Goal: Task Accomplishment & Management: Manage account settings

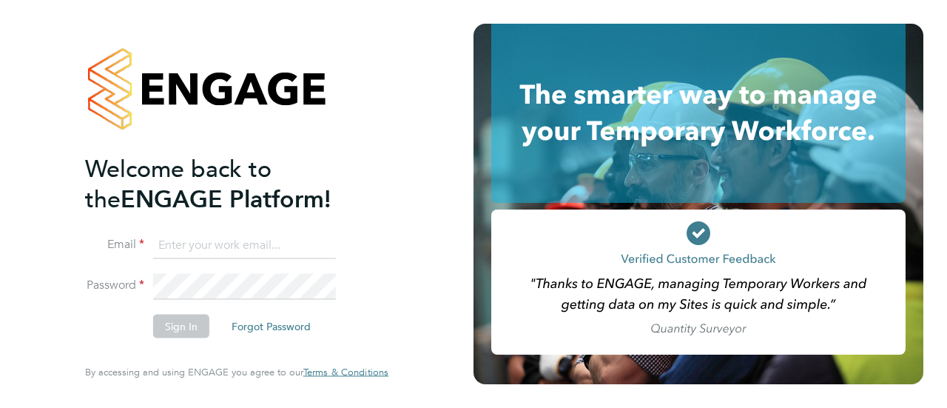
type input "Gianni.bernardi@uk.g4s.com"
click at [166, 332] on button "Sign In" at bounding box center [181, 327] width 56 height 24
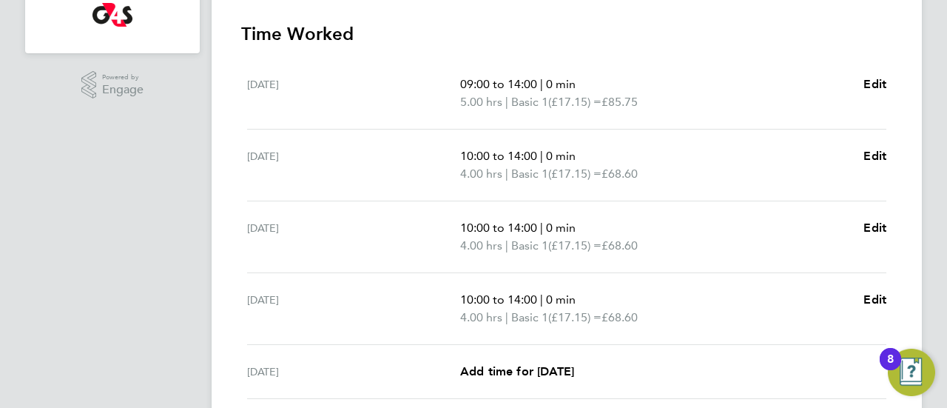
scroll to position [355, 0]
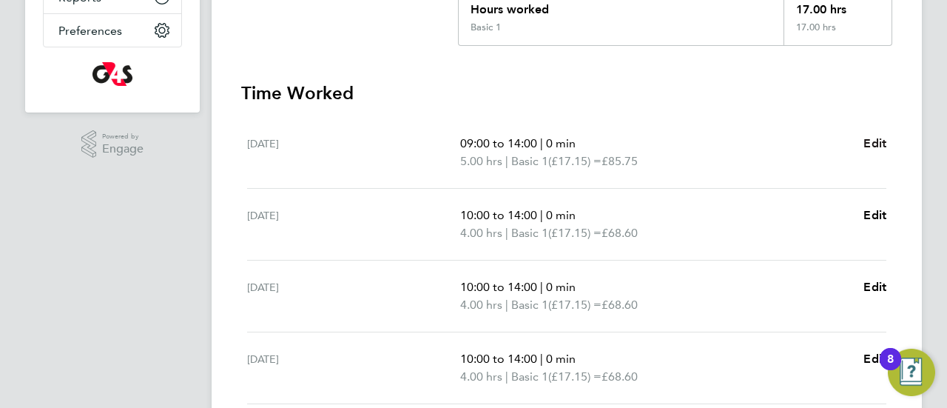
click at [882, 144] on span "Edit" at bounding box center [875, 143] width 23 height 14
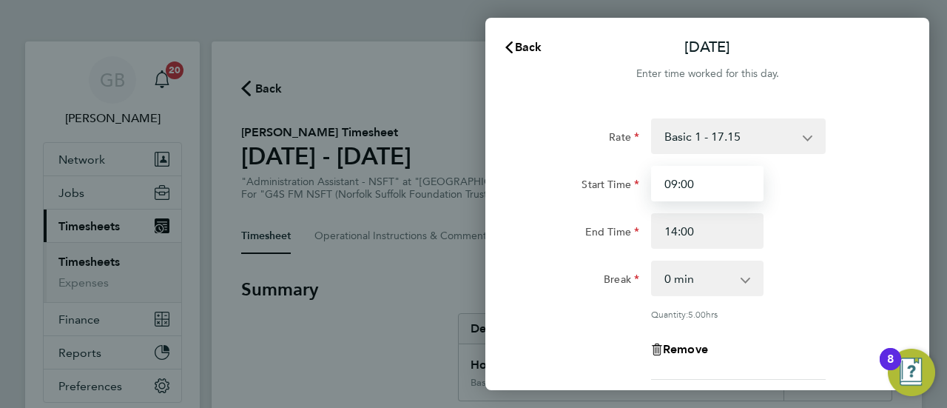
click at [663, 179] on input "09:00" at bounding box center [707, 184] width 112 height 36
type input "10:00"
click at [863, 281] on div "Break 0 min 15 min 30 min 45 min 60 min 75 min 90 min" at bounding box center [707, 279] width 373 height 36
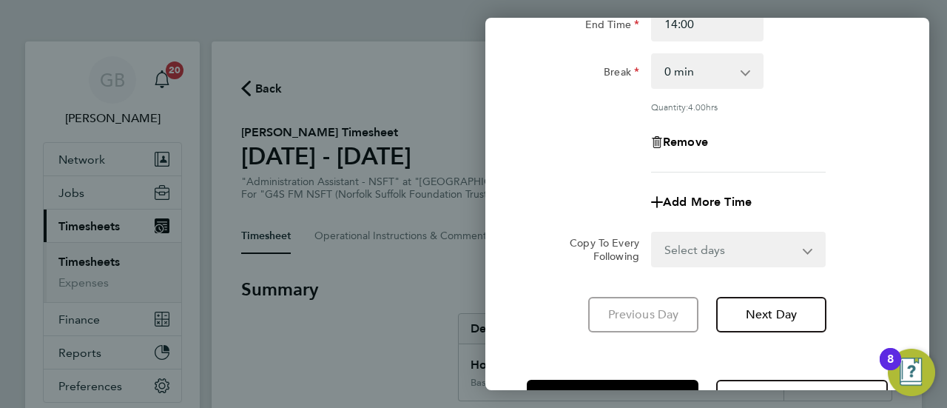
scroll to position [261, 0]
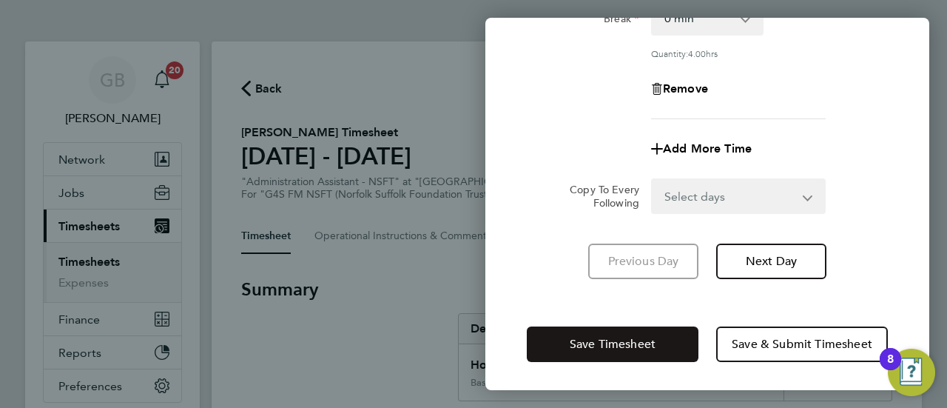
click at [612, 337] on span "Save Timesheet" at bounding box center [613, 344] width 86 height 15
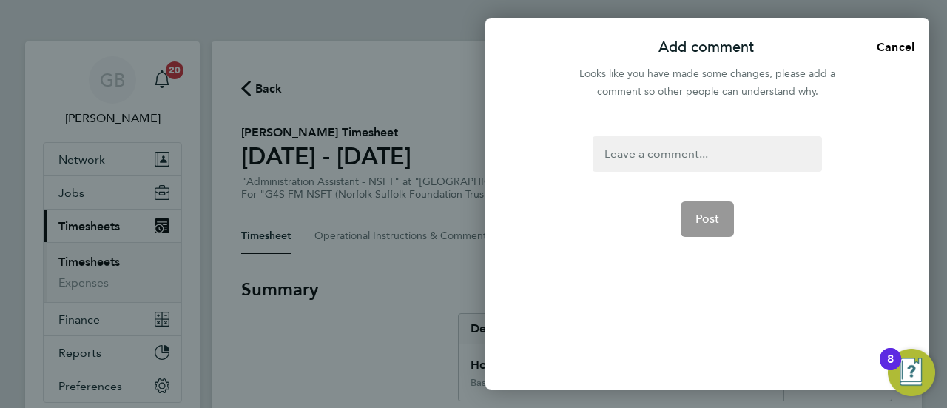
click at [653, 158] on div at bounding box center [707, 154] width 229 height 36
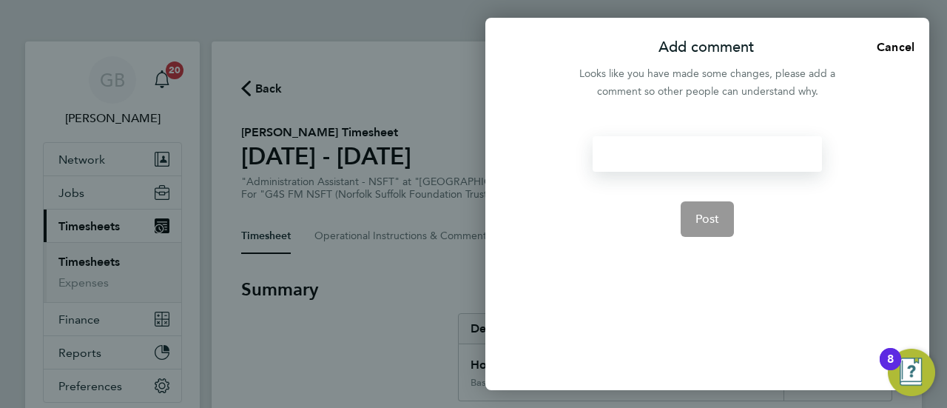
click at [653, 158] on div at bounding box center [707, 154] width 229 height 36
click at [711, 229] on button "Post" at bounding box center [708, 219] width 54 height 36
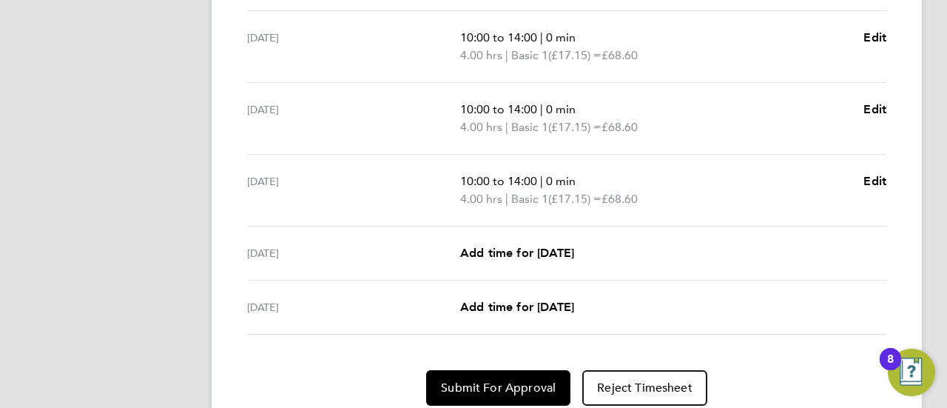
scroll to position [562, 0]
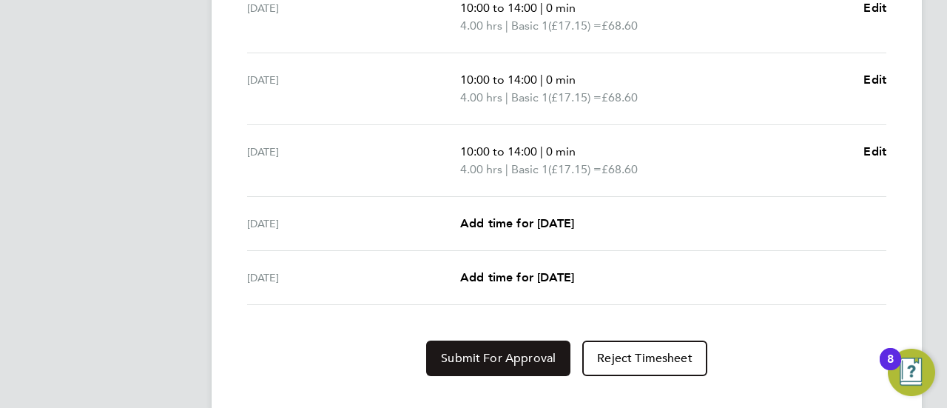
click at [487, 357] on span "Submit For Approval" at bounding box center [498, 358] width 115 height 15
click at [487, 357] on span "Approve Timesheet" at bounding box center [498, 358] width 109 height 15
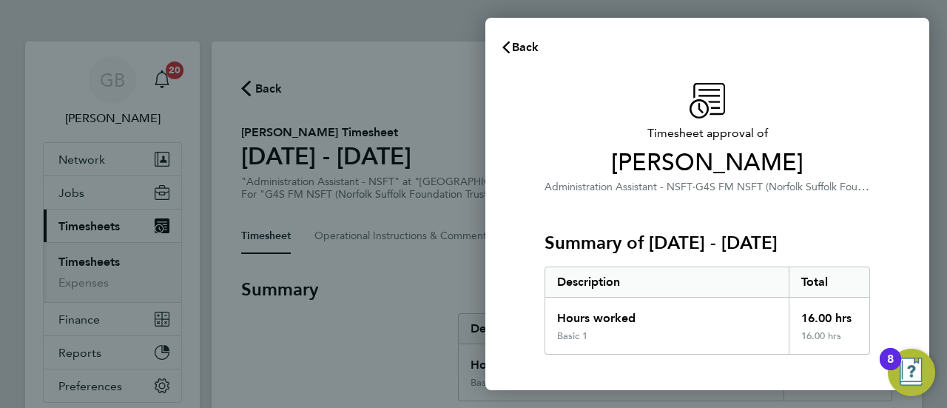
click at [522, 310] on div "Timesheet approval of Gabriella Santina Administration Assistant - NSFT · G4S F…" at bounding box center [708, 357] width 444 height 584
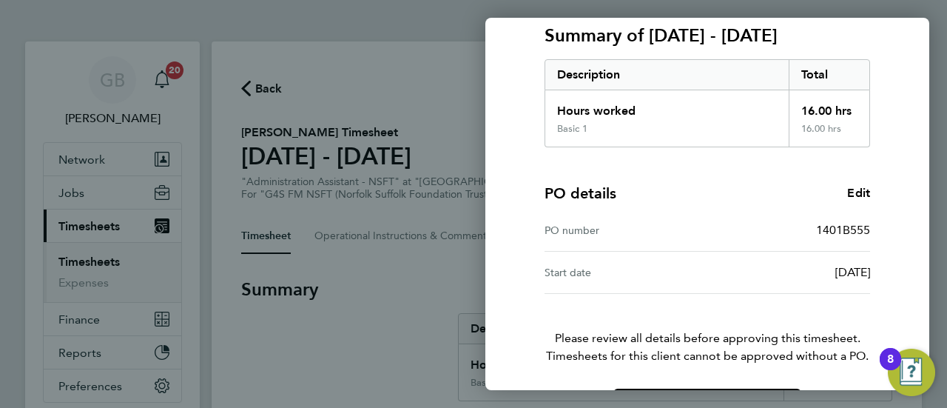
scroll to position [258, 0]
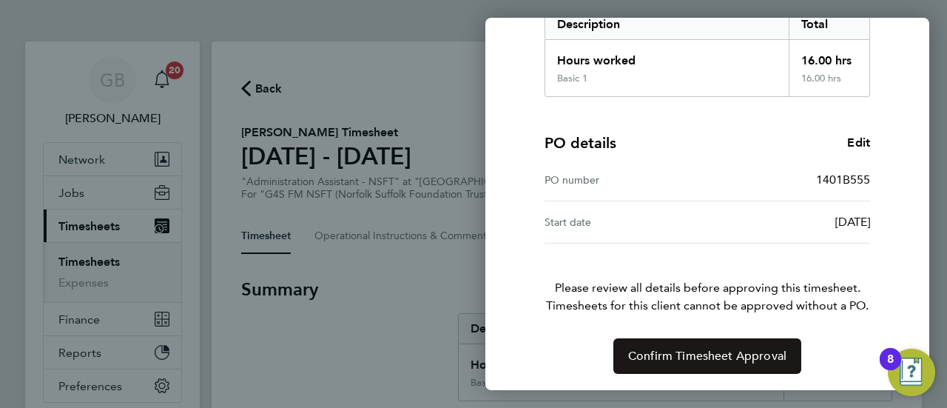
click at [704, 354] on span "Confirm Timesheet Approval" at bounding box center [707, 356] width 158 height 15
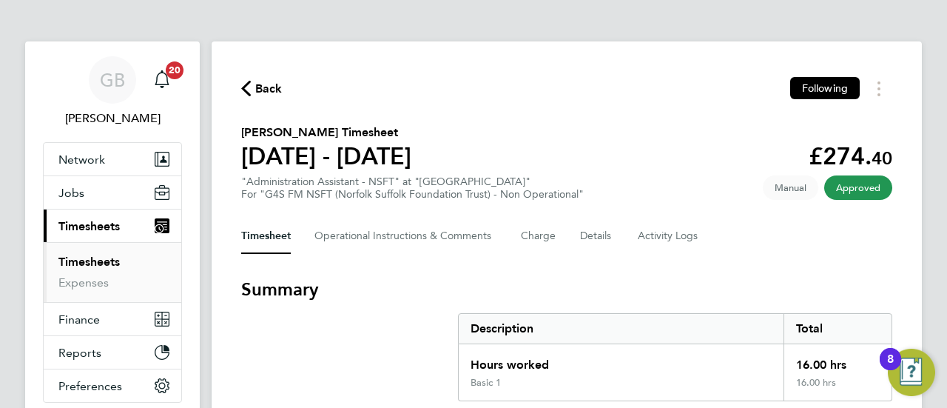
click at [93, 258] on link "Timesheets" at bounding box center [88, 262] width 61 height 14
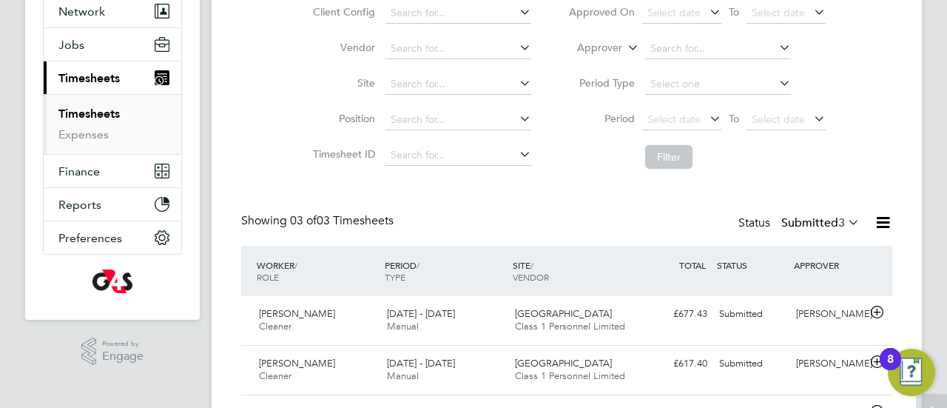
scroll to position [236, 0]
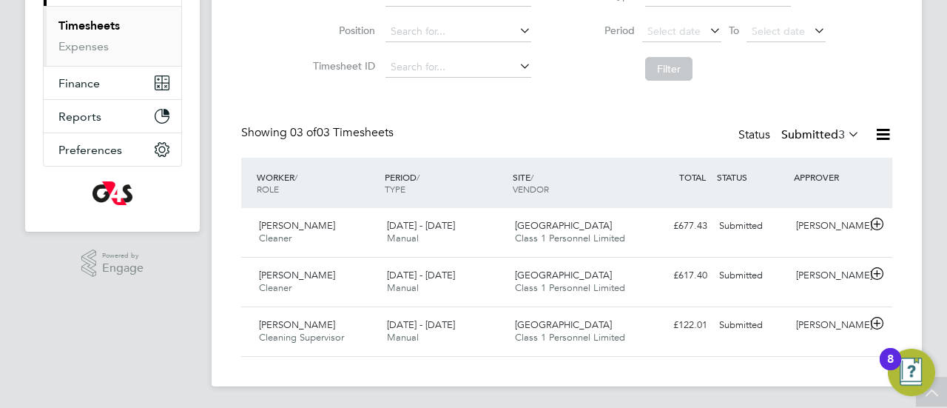
click at [845, 131] on icon at bounding box center [845, 134] width 0 height 21
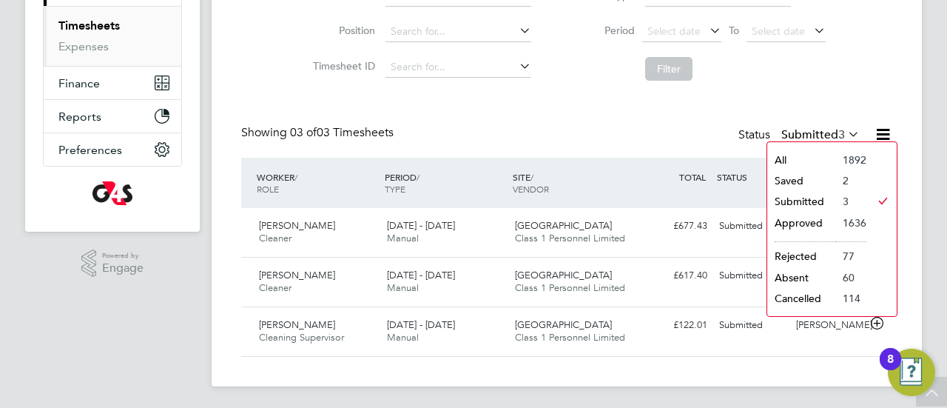
click at [794, 177] on li "Saved" at bounding box center [802, 180] width 68 height 21
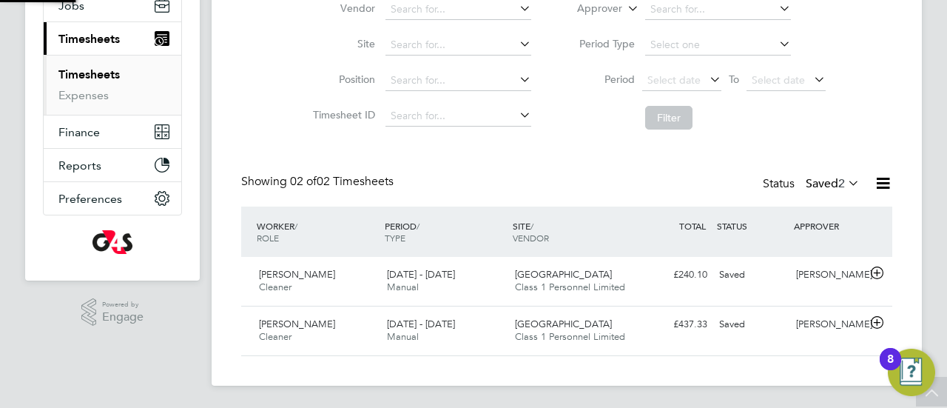
scroll to position [37, 128]
click at [333, 335] on div "Jayne Bushell Cleaner 25 - 31 Aug 2025" at bounding box center [317, 330] width 128 height 37
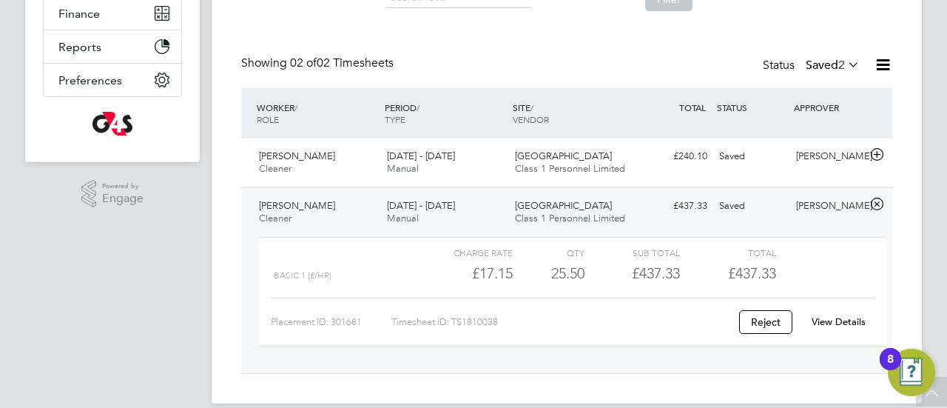
scroll to position [323, 0]
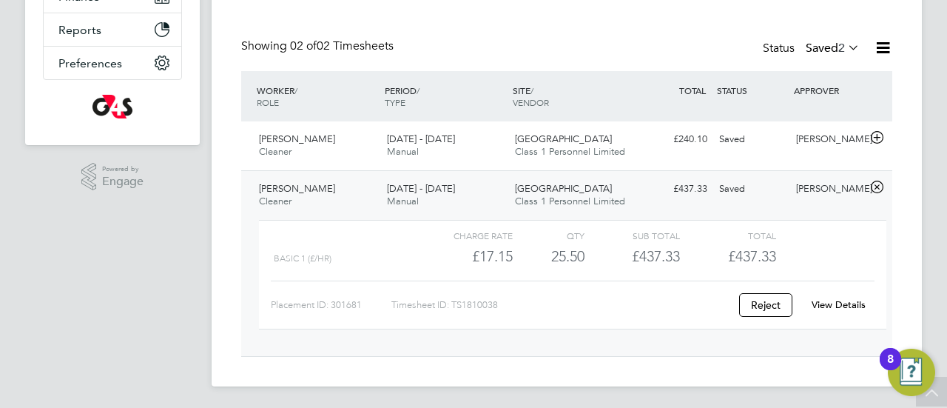
click at [835, 304] on link "View Details" at bounding box center [839, 304] width 54 height 13
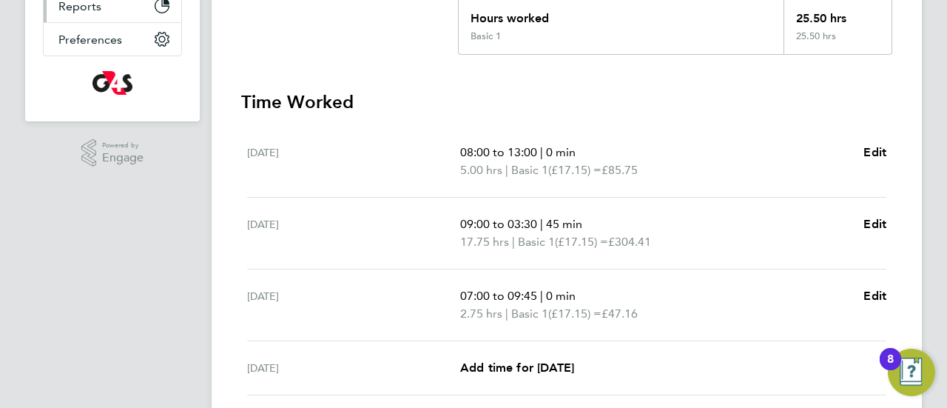
scroll to position [376, 0]
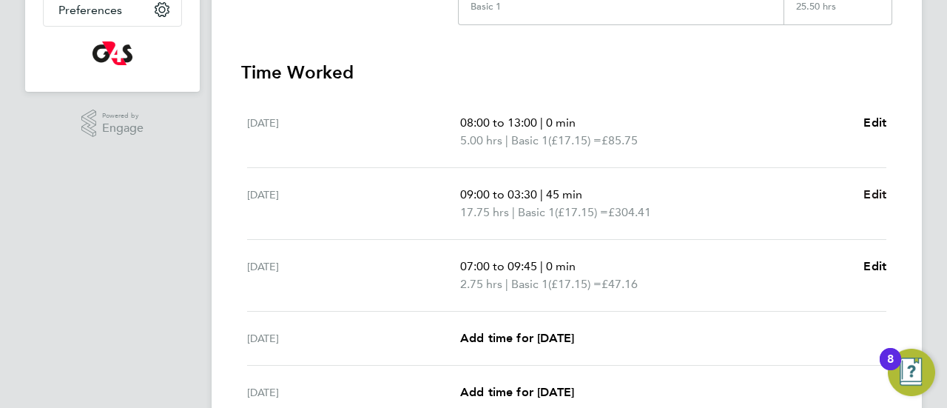
click at [873, 192] on span "Edit" at bounding box center [875, 194] width 23 height 14
select select "45"
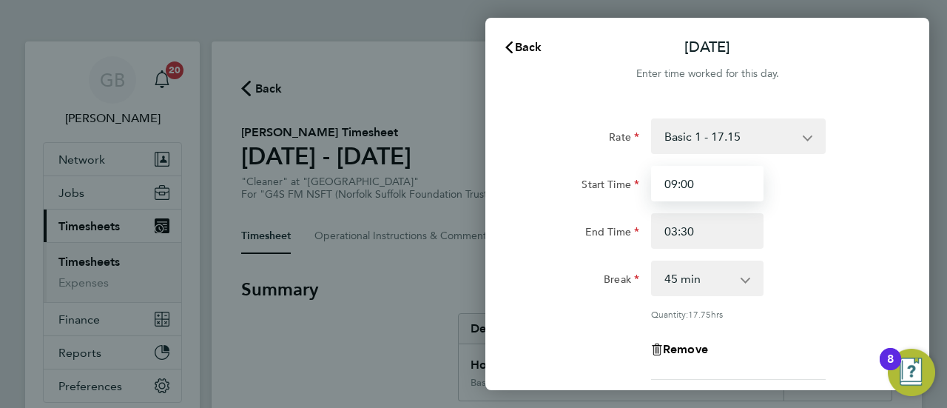
click at [682, 187] on input "09:00" at bounding box center [707, 184] width 112 height 36
type input "09:40"
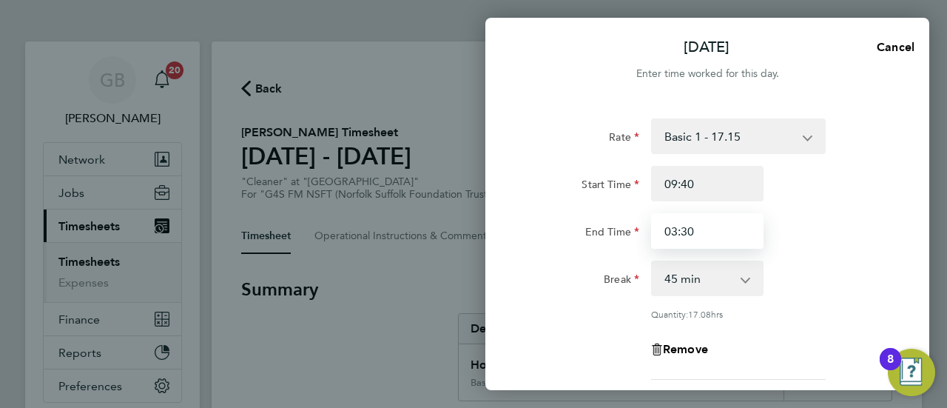
click at [664, 232] on input "03:30" at bounding box center [707, 231] width 112 height 36
type input "15:40"
click at [856, 332] on div "Remove" at bounding box center [707, 350] width 373 height 36
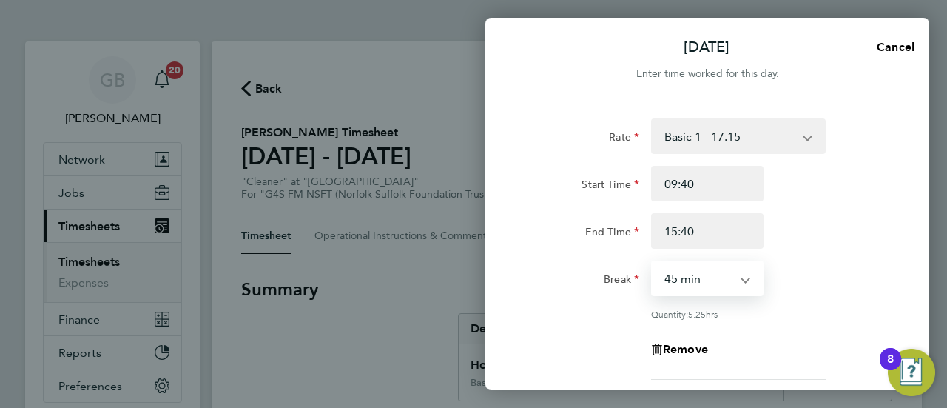
click at [716, 282] on select "0 min 15 min 30 min 45 min 60 min 75 min 90 min" at bounding box center [699, 278] width 92 height 33
select select "60"
click at [653, 262] on select "0 min 15 min 30 min 45 min 60 min 75 min 90 min" at bounding box center [699, 278] width 92 height 33
click at [843, 274] on div "Break 0 min 15 min 30 min 45 min 60 min 75 min 90 min" at bounding box center [707, 279] width 373 height 36
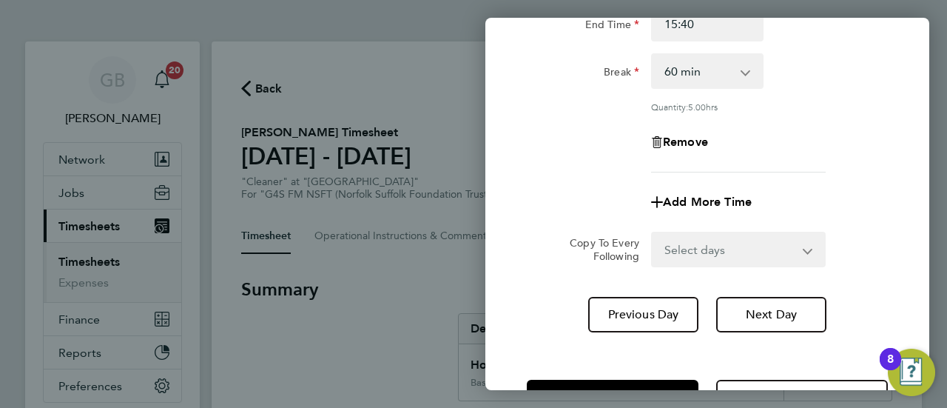
scroll to position [261, 0]
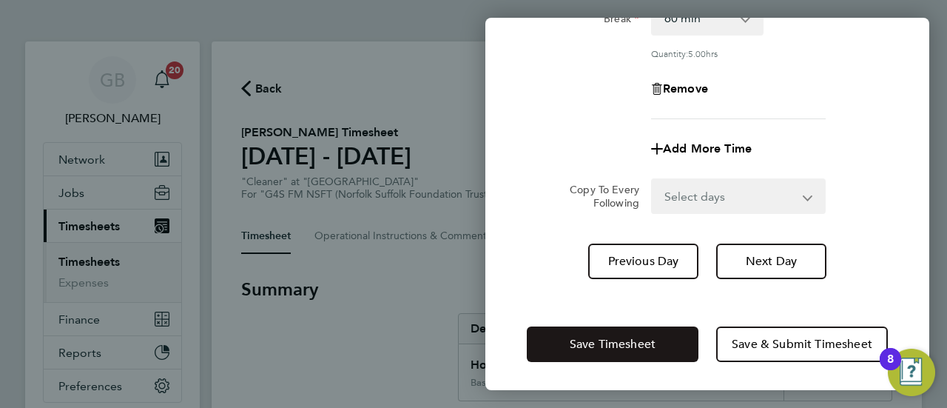
click at [611, 347] on span "Save Timesheet" at bounding box center [613, 344] width 86 height 15
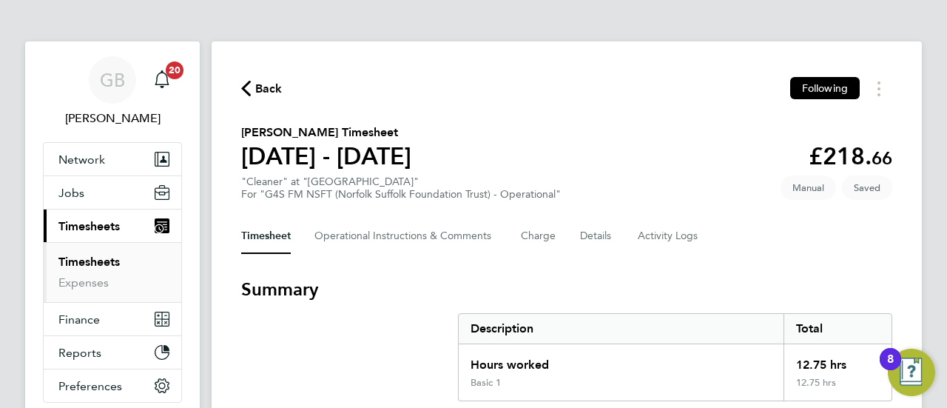
click at [571, 171] on section "Jayne Bushell's Timesheet 25 - 31 Aug 2025 £218. 66 "Cleaner" at "Northside Hos…" at bounding box center [566, 162] width 651 height 77
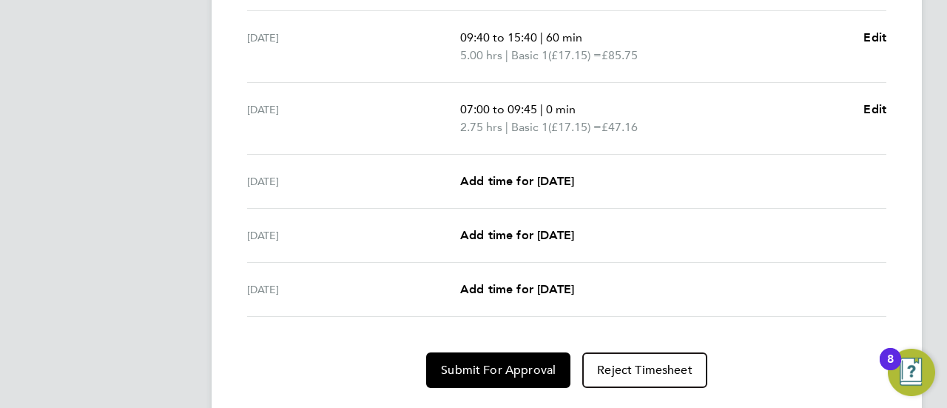
scroll to position [503, 0]
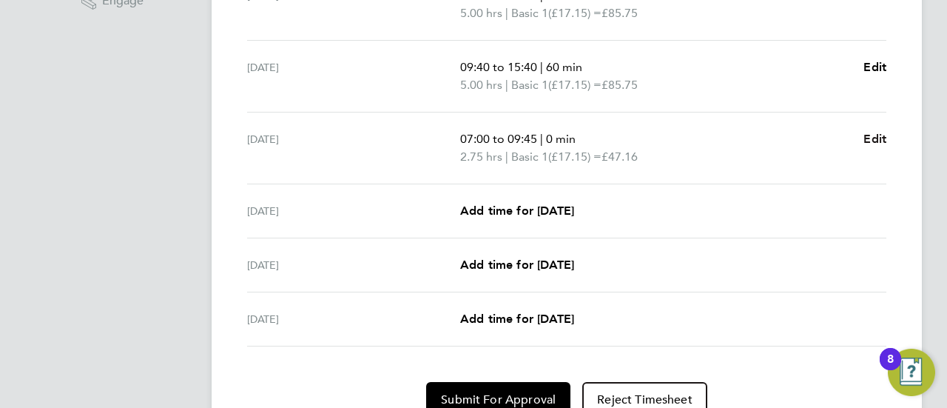
click at [874, 137] on span "Edit" at bounding box center [875, 139] width 23 height 14
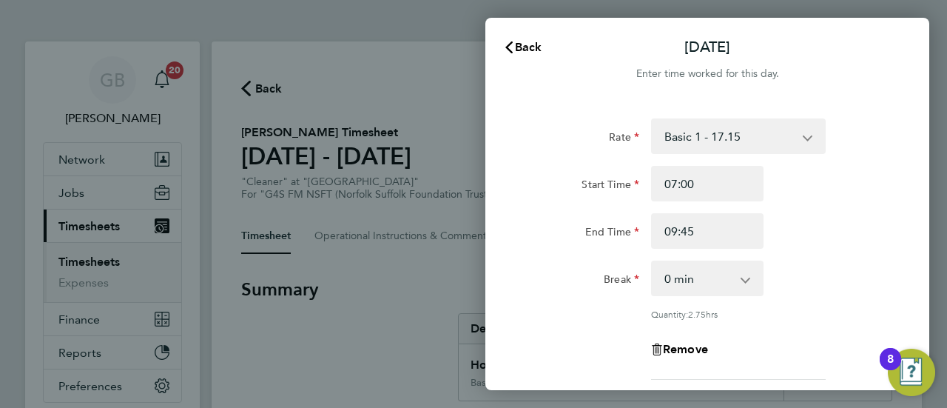
click at [875, 255] on div "Rate Basic 1 - 17.15 Start Time 07:00 End Time 09:45 Break 0 min 15 min 30 min …" at bounding box center [707, 248] width 361 height 261
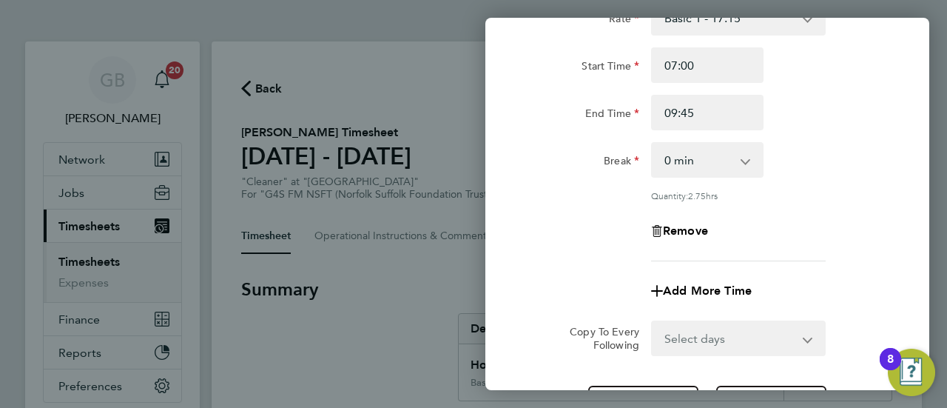
scroll to position [207, 0]
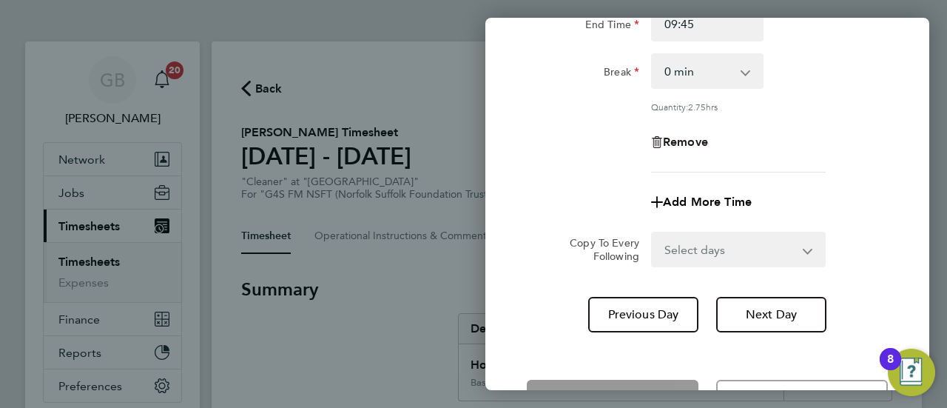
click at [691, 141] on span "Remove" at bounding box center [685, 142] width 45 height 14
select select "null"
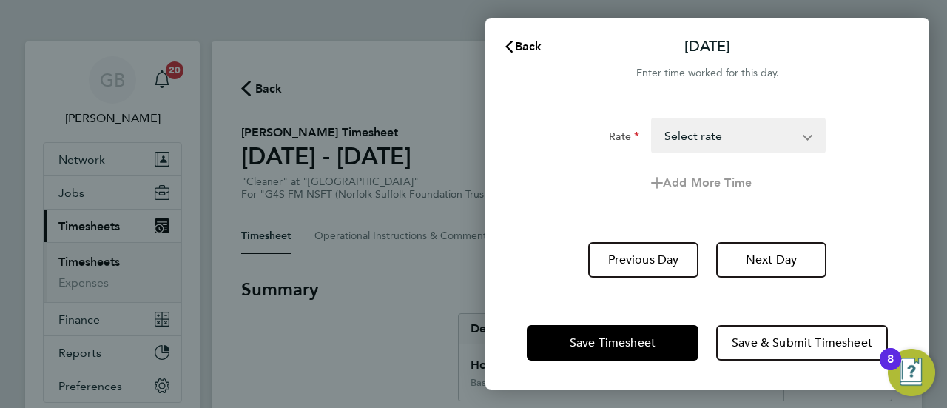
scroll to position [0, 0]
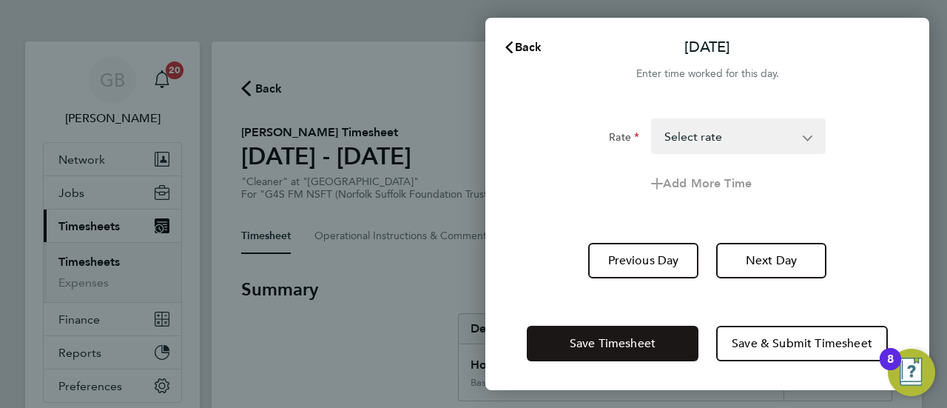
click at [642, 350] on button "Save Timesheet" at bounding box center [613, 344] width 172 height 36
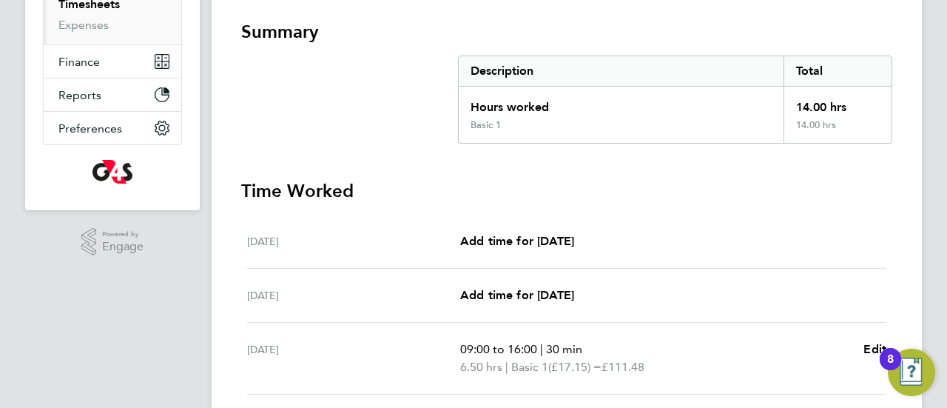
scroll to position [21, 0]
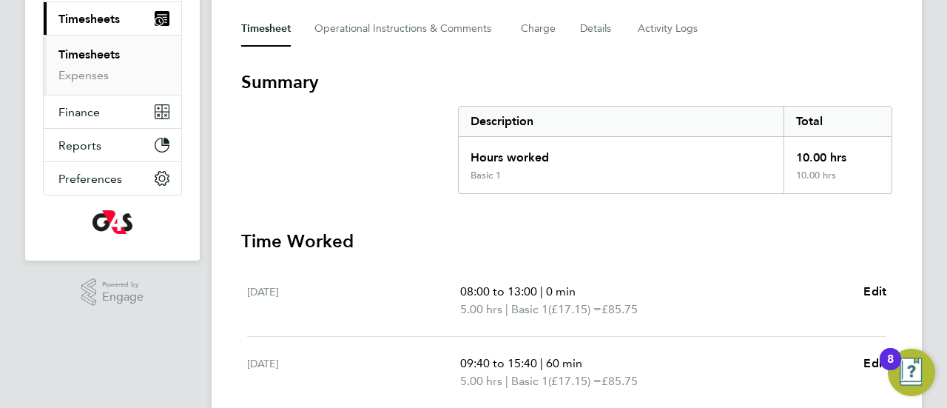
scroll to position [89, 0]
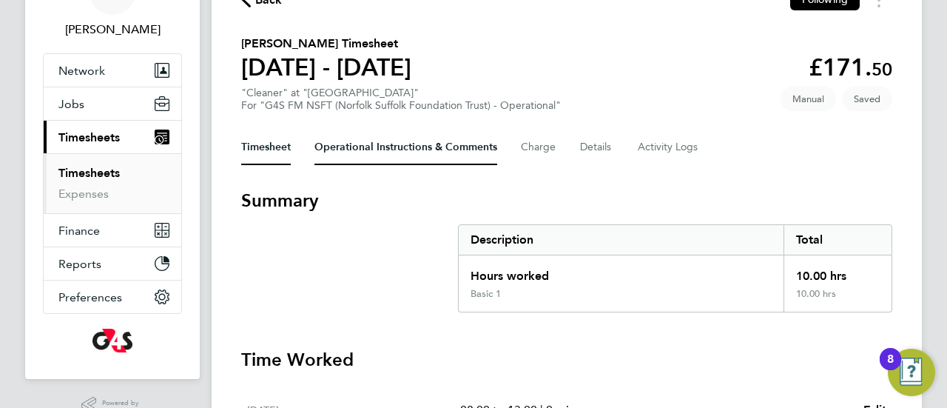
click at [490, 143] on Comments-tab "Operational Instructions & Comments" at bounding box center [406, 148] width 183 height 36
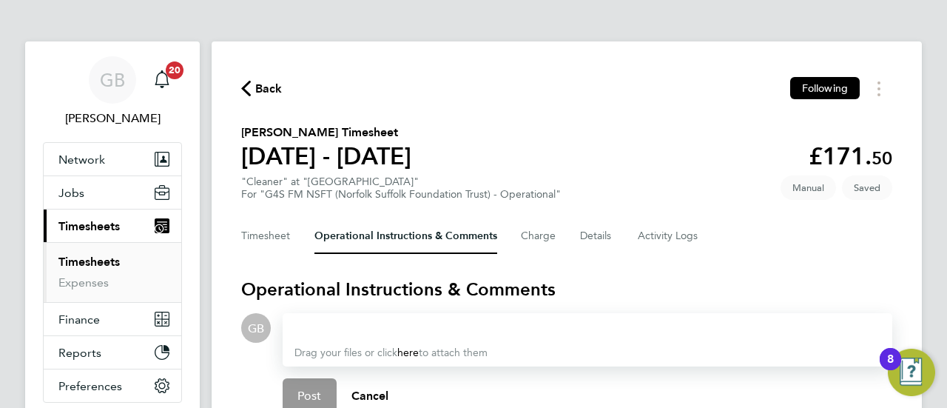
click at [490, 143] on section "Jayne Bushell's Timesheet 25 - 31 Aug 2025 £171. 50 "Cleaner" at "Northside Hos…" at bounding box center [566, 162] width 651 height 77
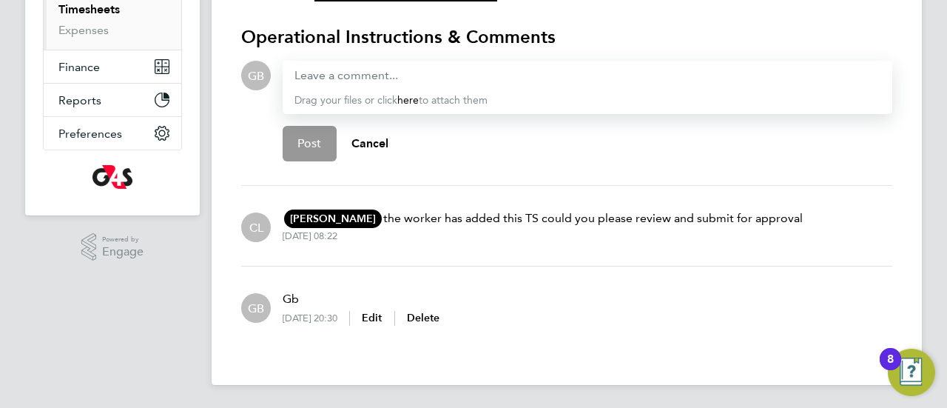
scroll to position [21, 0]
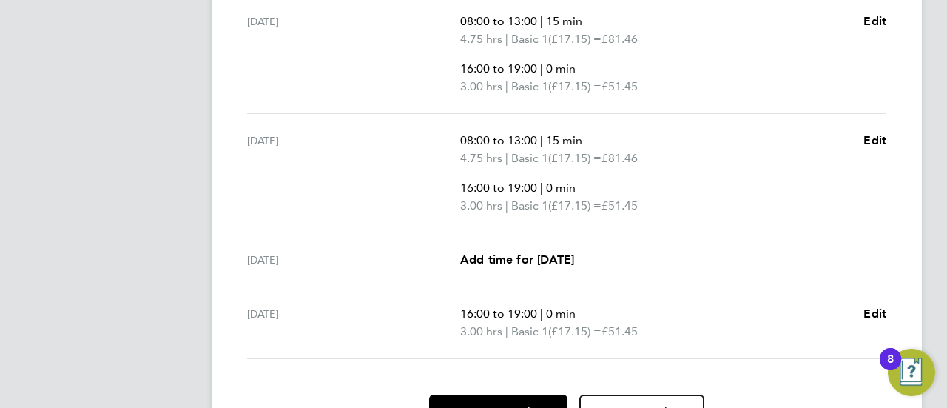
scroll to position [819, 0]
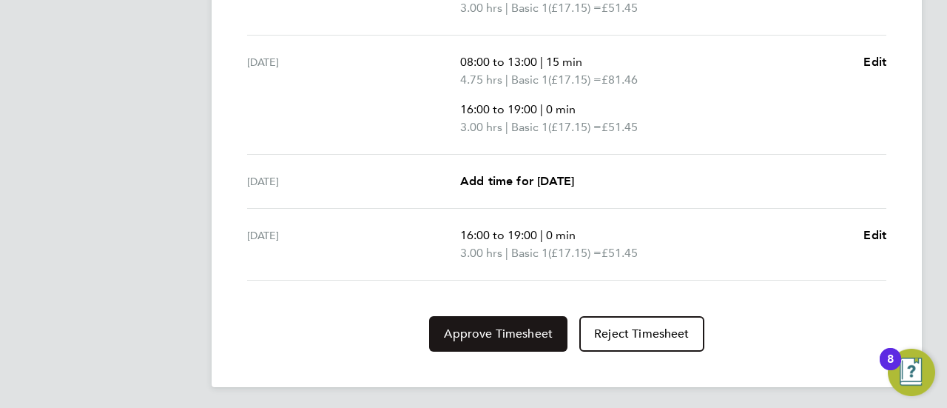
click at [499, 337] on span "Approve Timesheet" at bounding box center [498, 333] width 109 height 15
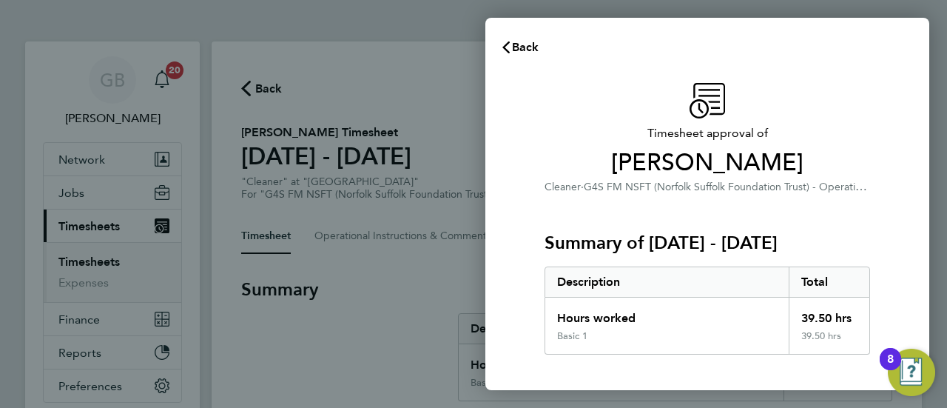
click at [508, 311] on div "Timesheet approval of [PERSON_NAME] Cleaner · G4S FM NSFT (Norfolk Suffolk Foun…" at bounding box center [708, 357] width 444 height 584
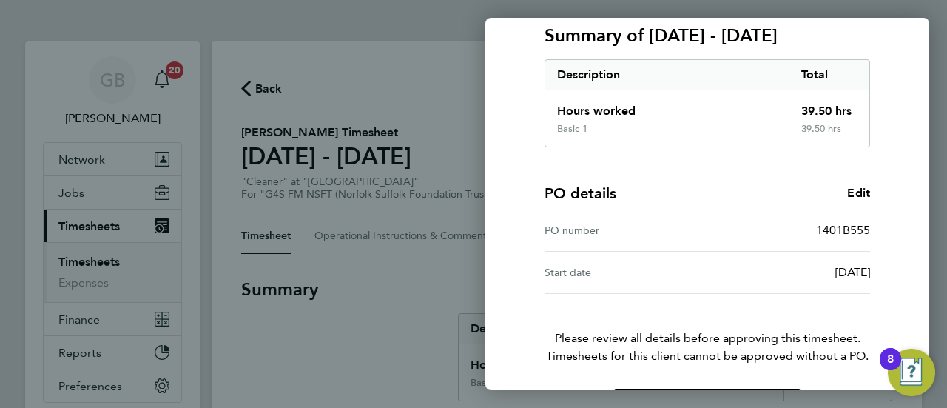
scroll to position [258, 0]
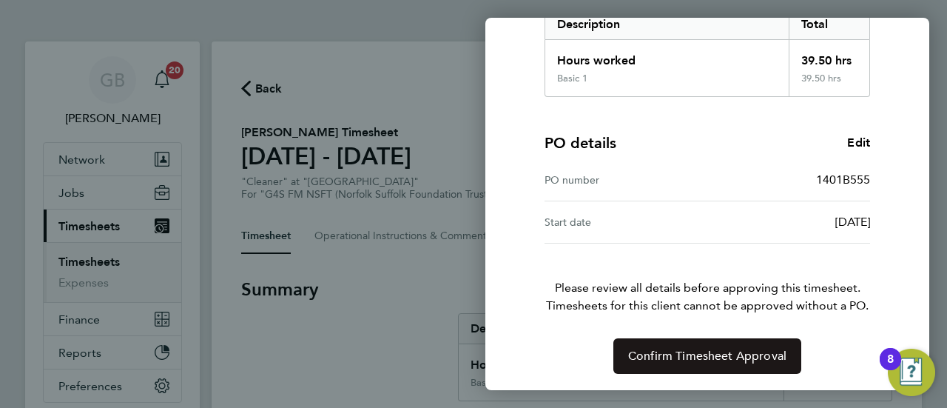
click at [728, 349] on span "Confirm Timesheet Approval" at bounding box center [707, 356] width 158 height 15
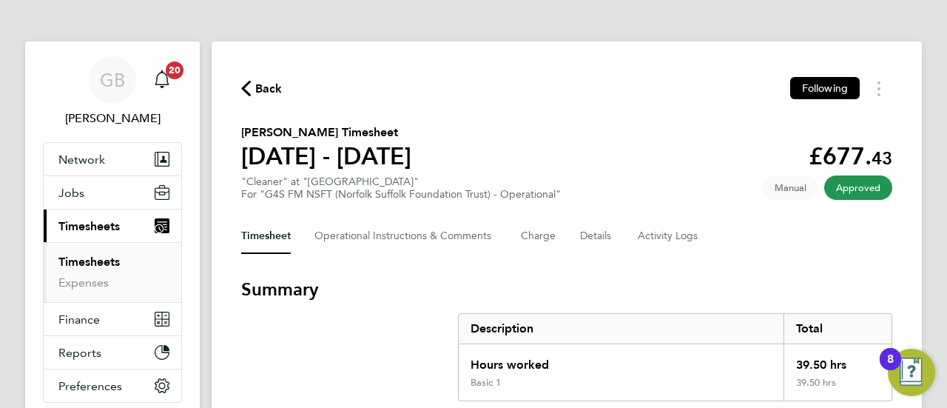
click at [85, 223] on span "Timesheets" at bounding box center [88, 226] width 61 height 14
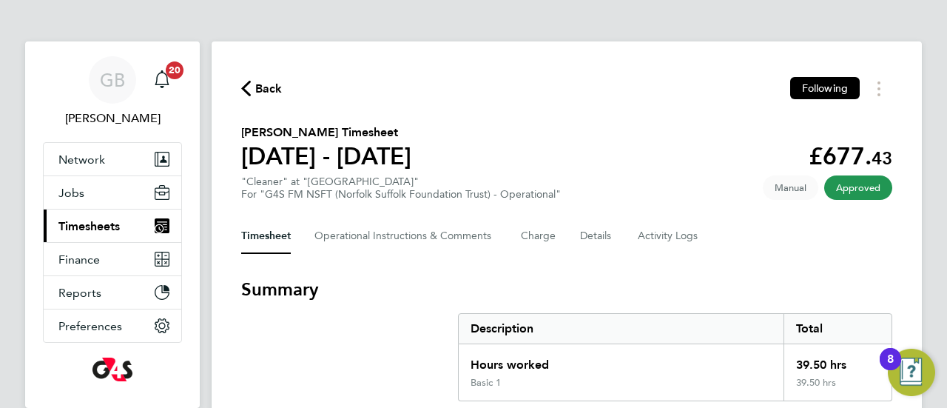
click at [106, 227] on span "Timesheets" at bounding box center [88, 226] width 61 height 14
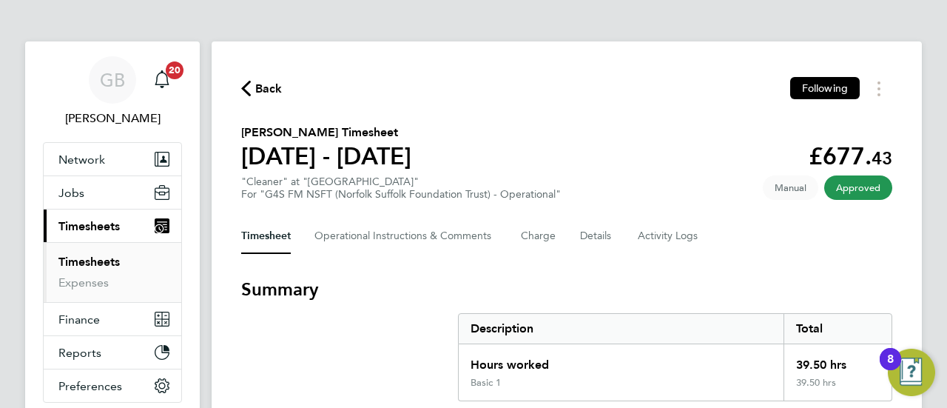
click at [98, 263] on link "Timesheets" at bounding box center [88, 262] width 61 height 14
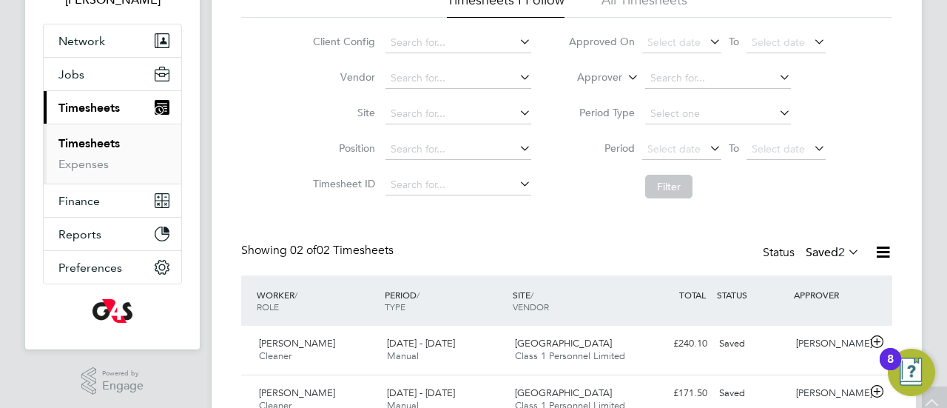
scroll to position [187, 0]
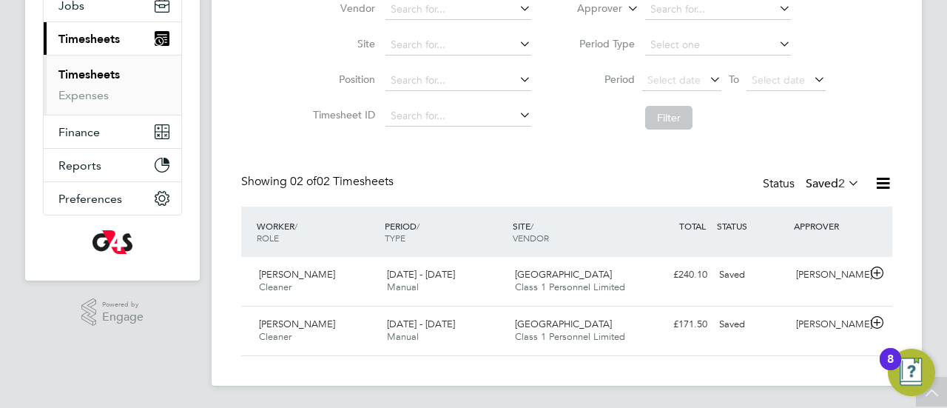
click at [888, 187] on icon at bounding box center [883, 183] width 19 height 19
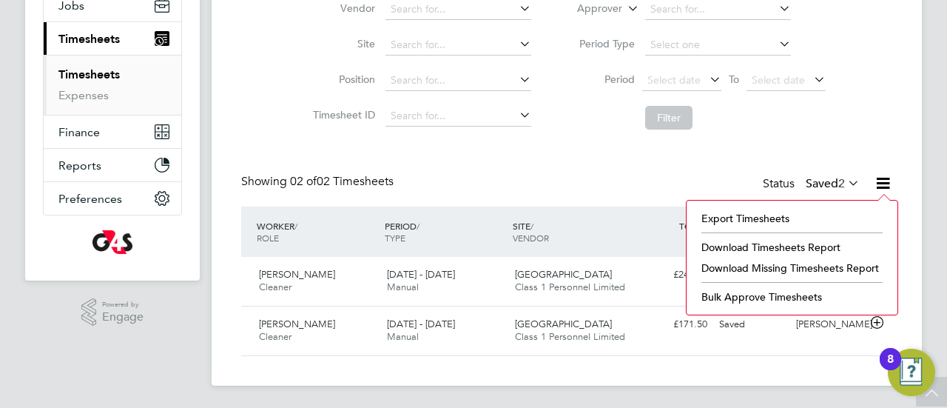
click at [845, 180] on icon at bounding box center [845, 182] width 0 height 21
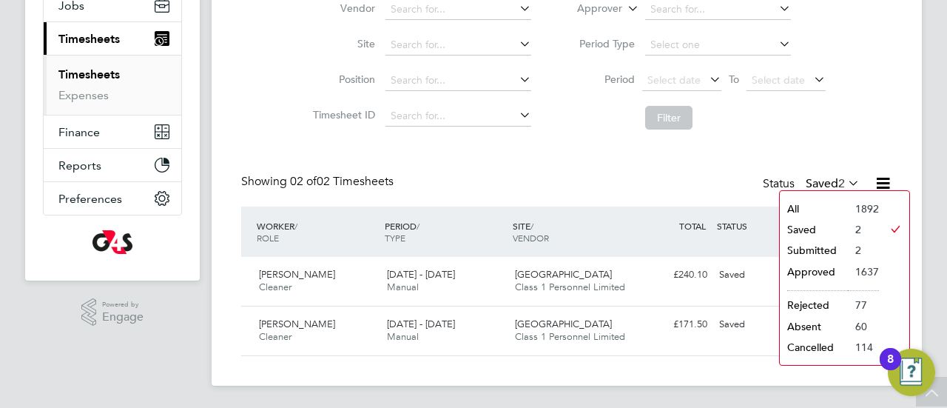
click at [807, 254] on li "Submitted" at bounding box center [814, 250] width 68 height 21
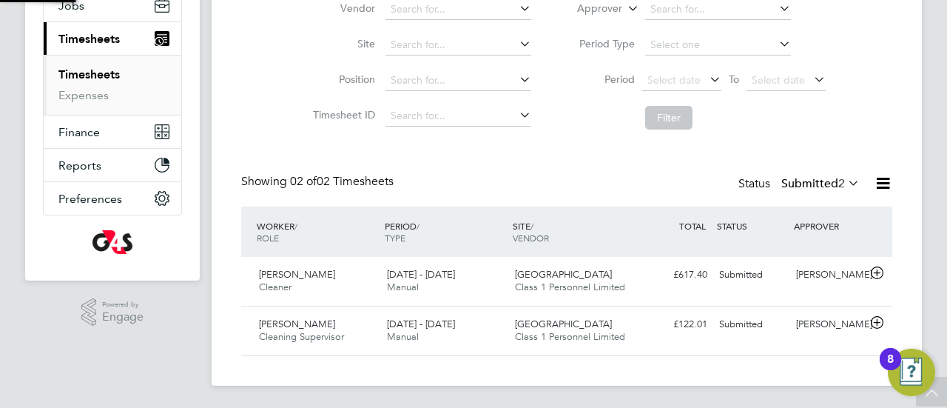
scroll to position [37, 128]
click at [300, 279] on span "Anthony Barrett" at bounding box center [297, 274] width 76 height 13
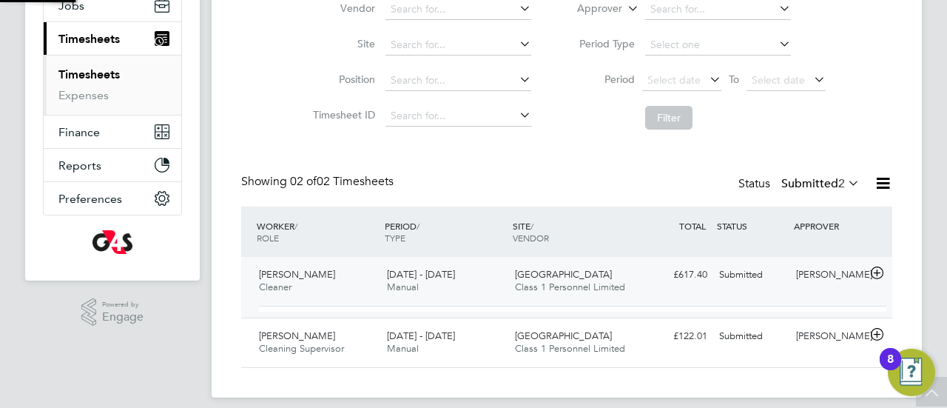
scroll to position [25, 144]
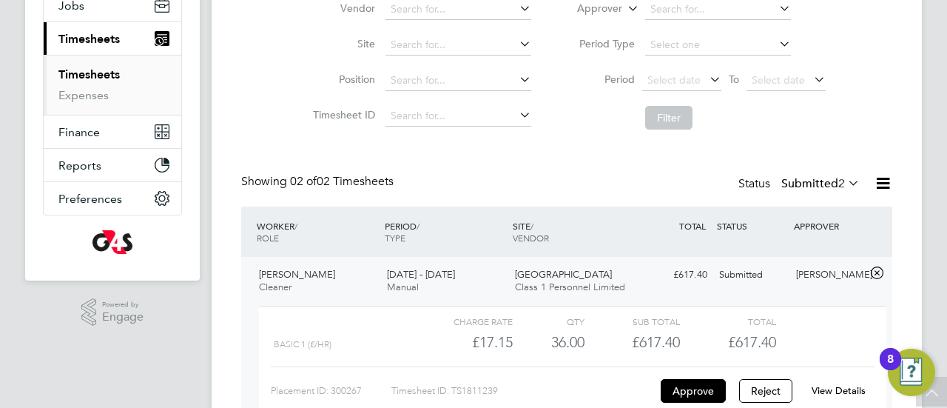
click at [845, 389] on link "View Details" at bounding box center [839, 390] width 54 height 13
click at [79, 75] on link "Timesheets" at bounding box center [88, 74] width 61 height 14
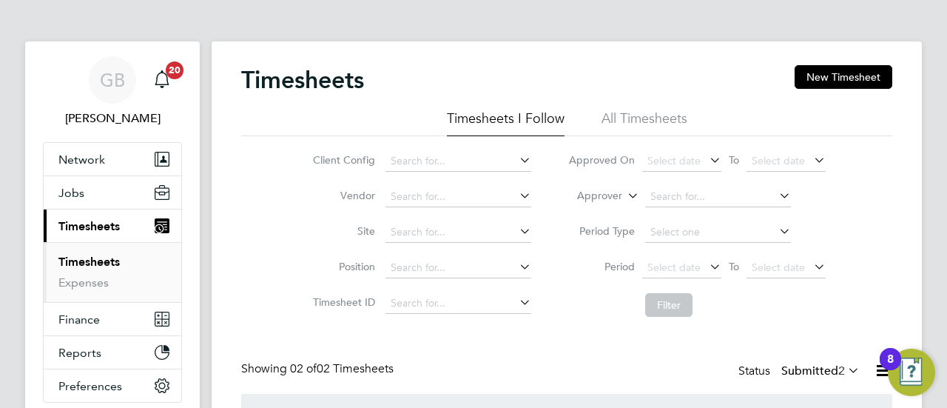
click at [86, 262] on link "Timesheets" at bounding box center [88, 262] width 61 height 14
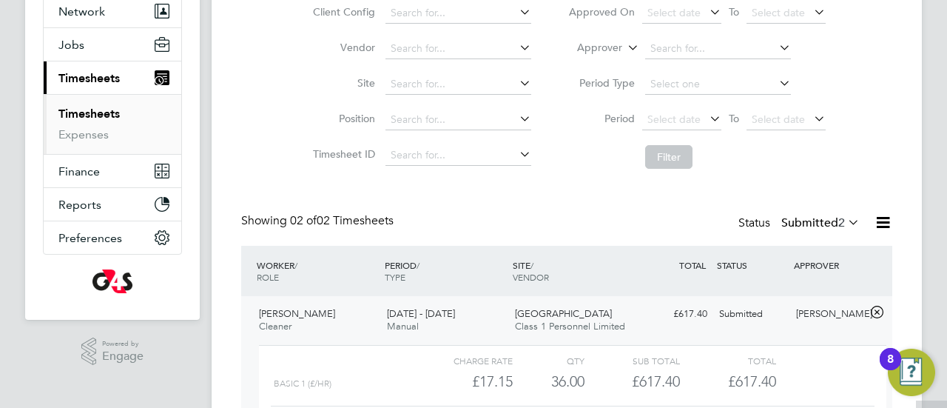
scroll to position [237, 0]
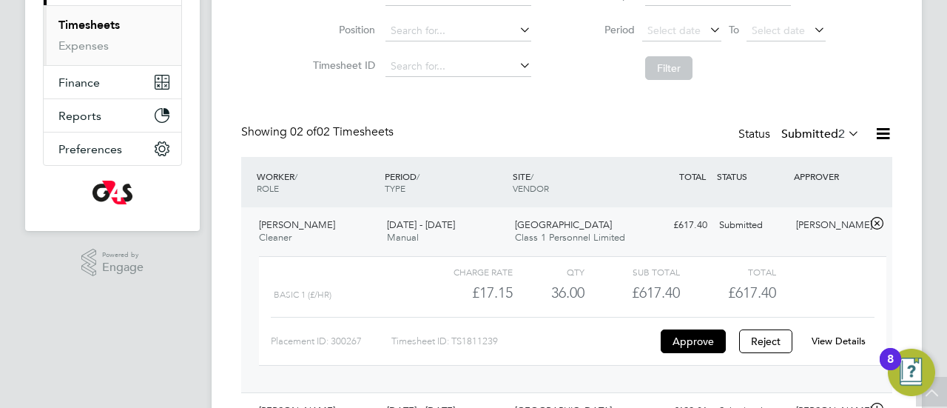
click at [876, 220] on icon at bounding box center [877, 224] width 19 height 12
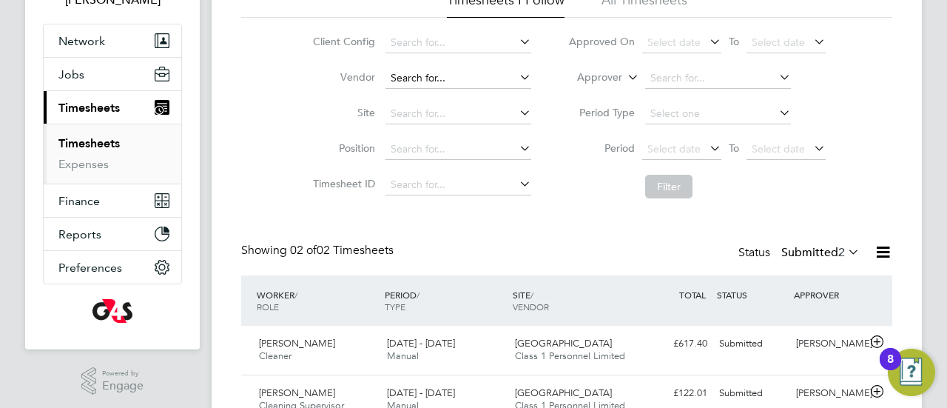
scroll to position [187, 0]
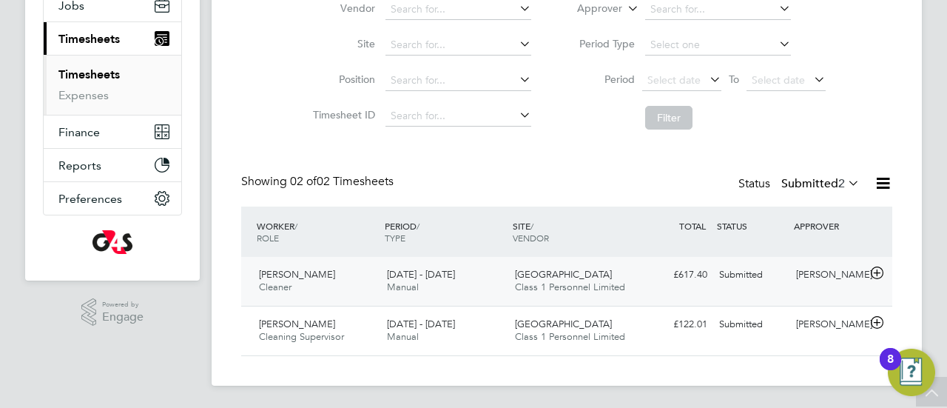
click at [292, 276] on span "Anthony Barrett" at bounding box center [297, 274] width 76 height 13
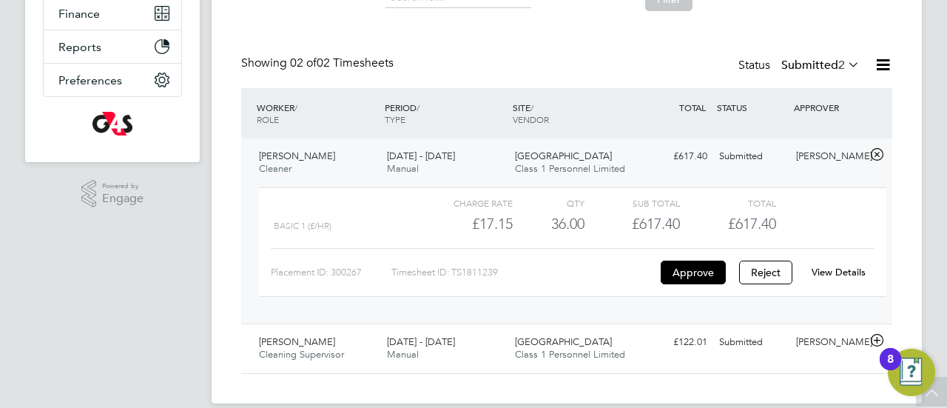
scroll to position [323, 0]
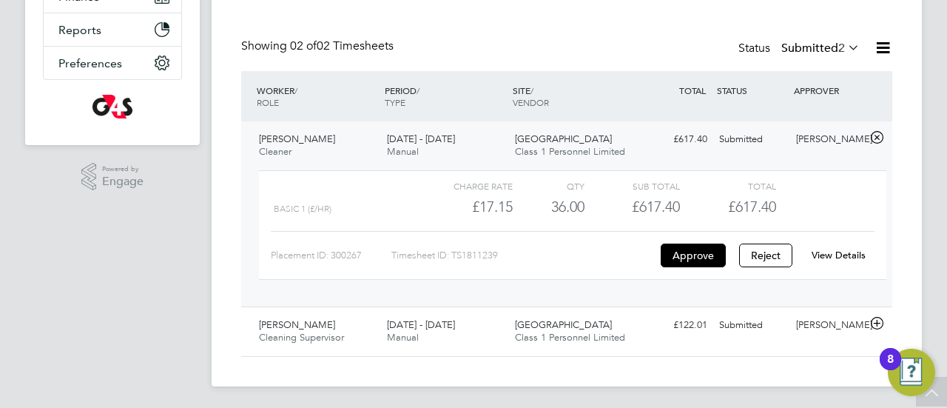
click at [848, 255] on link "View Details" at bounding box center [839, 255] width 54 height 13
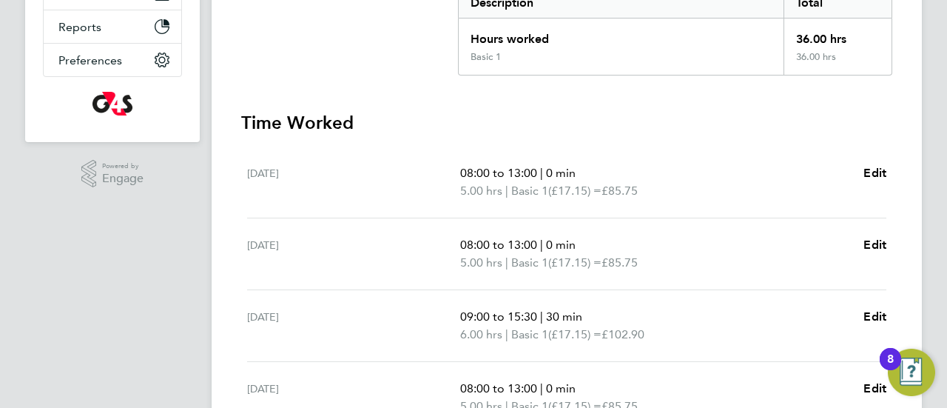
scroll to position [385, 0]
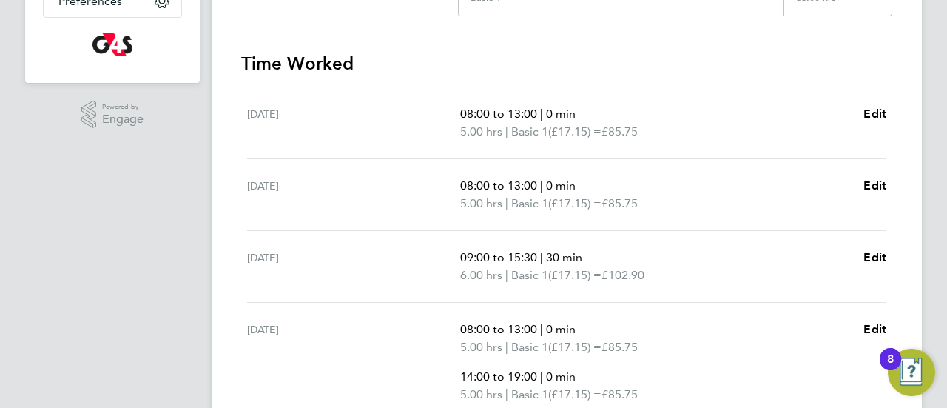
click at [887, 257] on ul "[DATE] 08:00 to 13:00 | 0 min 5.00 hrs | Basic 1 (£17.15) = £85.75 Edit [DATE] …" at bounding box center [566, 368] width 651 height 562
click at [868, 257] on span "Edit" at bounding box center [875, 257] width 23 height 14
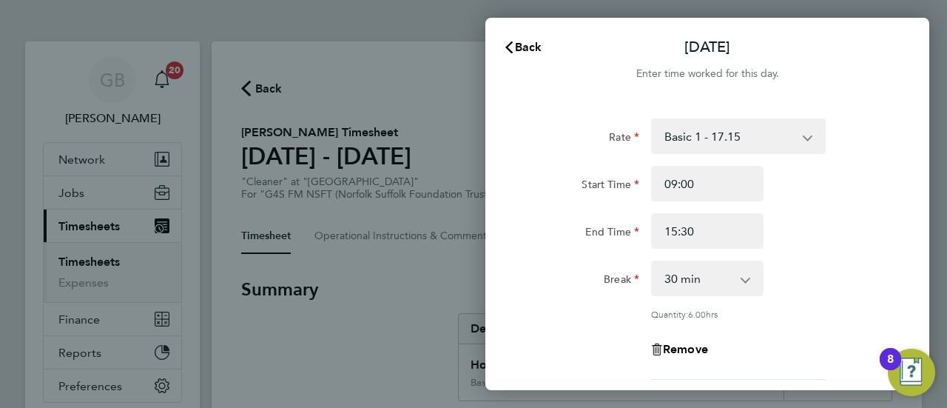
click at [685, 276] on select "0 min 15 min 30 min 45 min 60 min 75 min 90 min" at bounding box center [699, 278] width 92 height 33
select select "60"
click at [653, 262] on select "0 min 15 min 30 min 45 min 60 min 75 min 90 min" at bounding box center [699, 278] width 92 height 33
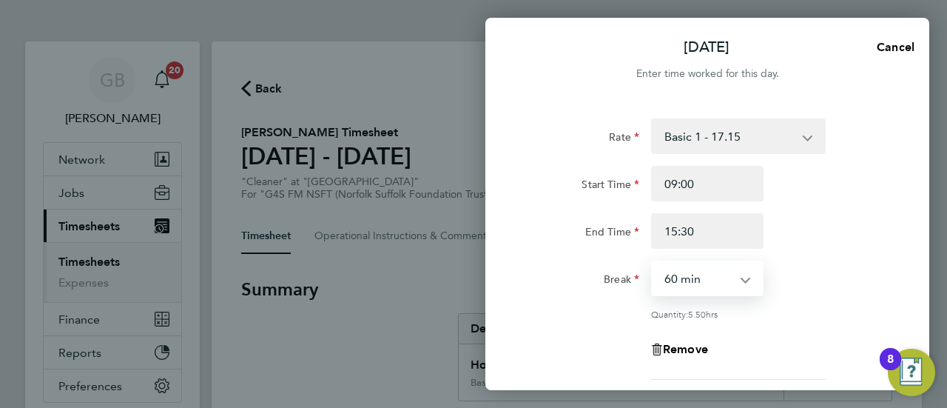
click at [841, 249] on div "Rate Basic 1 - 17.15 Start Time 09:00 End Time 15:30 Break 0 min 15 min 30 min …" at bounding box center [707, 248] width 361 height 261
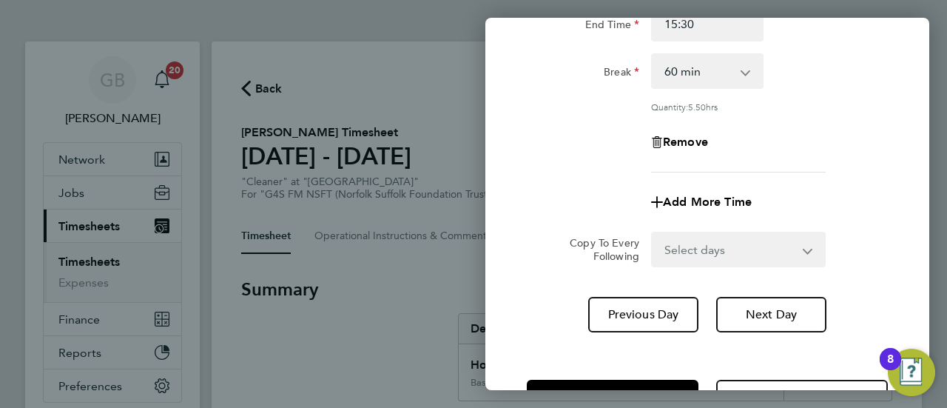
scroll to position [261, 0]
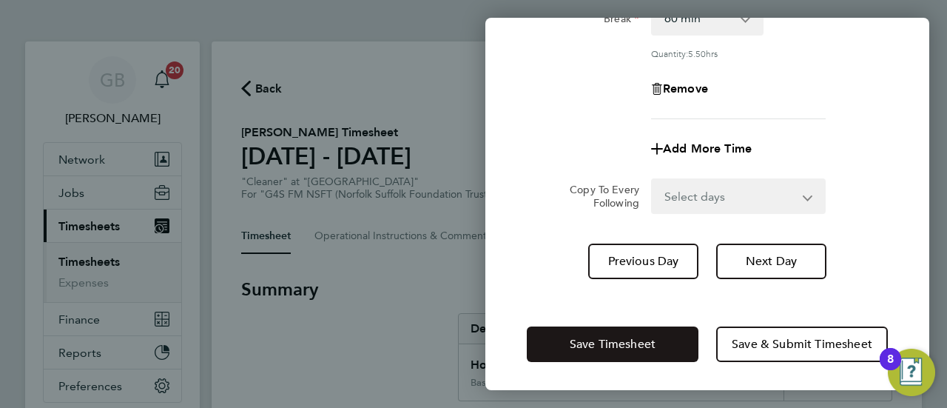
click at [648, 337] on span "Save Timesheet" at bounding box center [613, 344] width 86 height 15
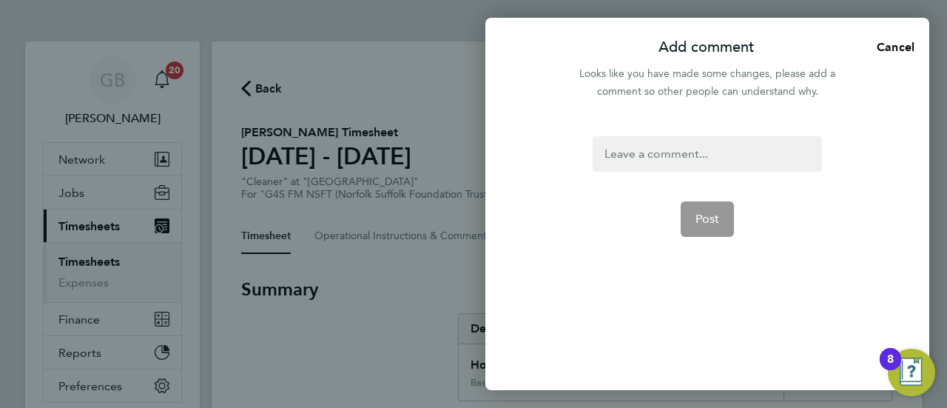
click at [668, 155] on div at bounding box center [707, 154] width 229 height 36
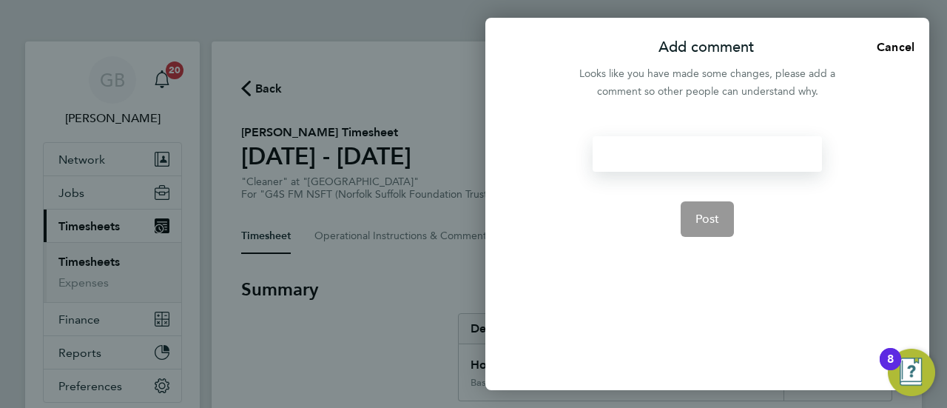
click at [668, 155] on div at bounding box center [707, 154] width 229 height 36
click at [715, 221] on span "Post" at bounding box center [708, 219] width 24 height 15
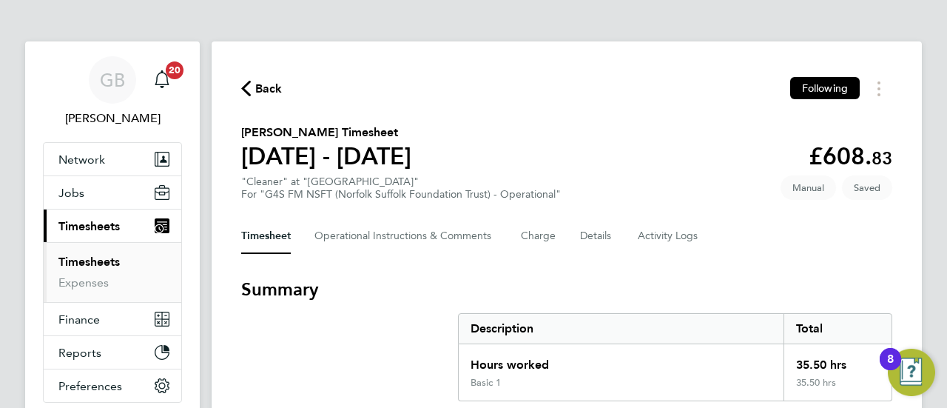
click at [776, 293] on h3 "Summary" at bounding box center [566, 290] width 651 height 24
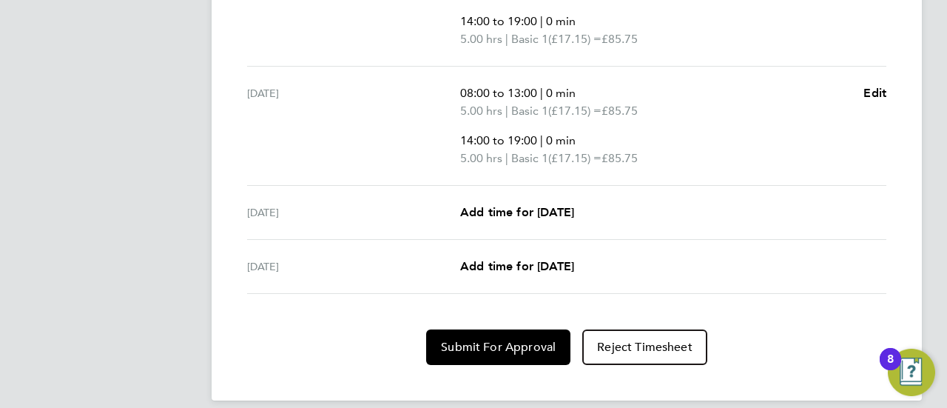
scroll to position [753, 0]
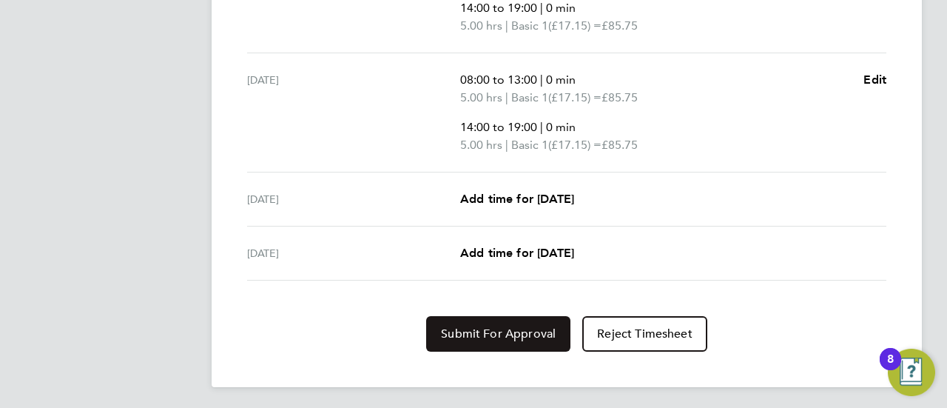
click at [488, 332] on span "Submit For Approval" at bounding box center [498, 333] width 115 height 15
click at [488, 332] on span "Approve Timesheet" at bounding box center [498, 333] width 109 height 15
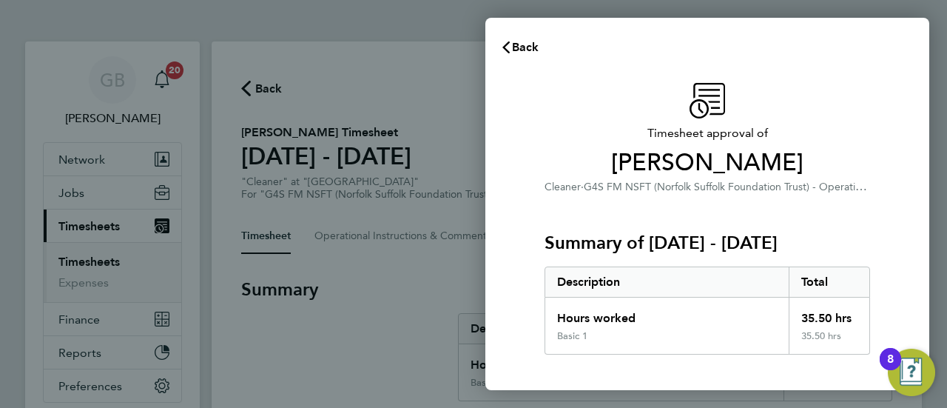
click at [564, 189] on span "Cleaner" at bounding box center [563, 187] width 36 height 13
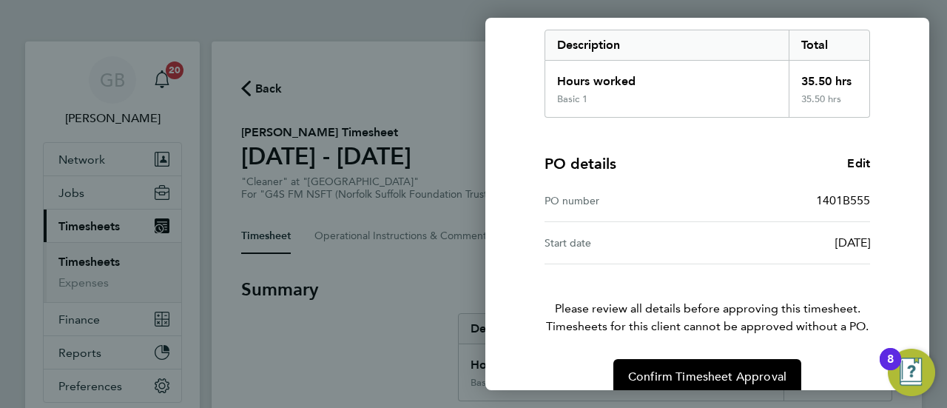
scroll to position [258, 0]
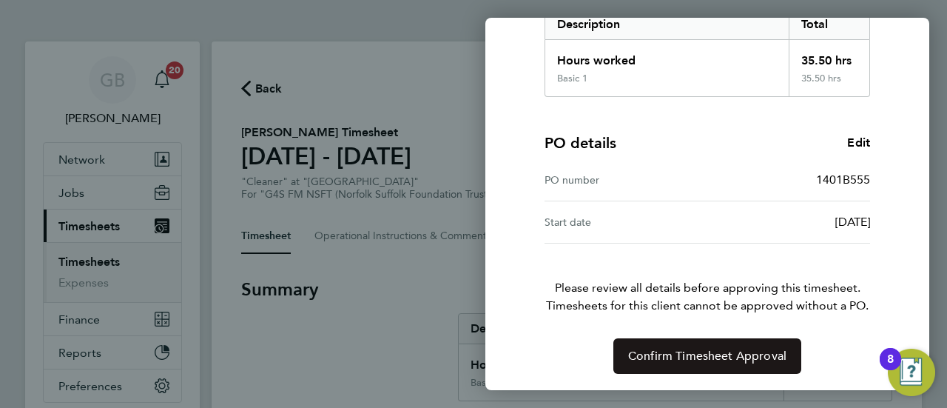
click at [695, 352] on span "Confirm Timesheet Approval" at bounding box center [707, 356] width 158 height 15
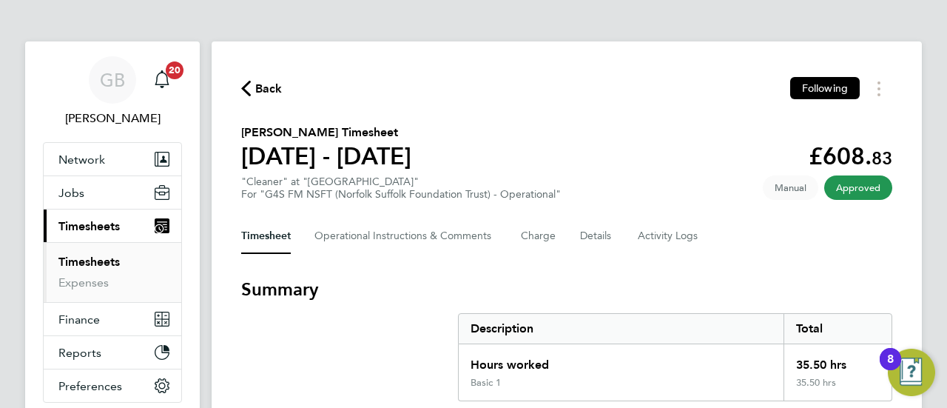
click at [73, 263] on link "Timesheets" at bounding box center [88, 262] width 61 height 14
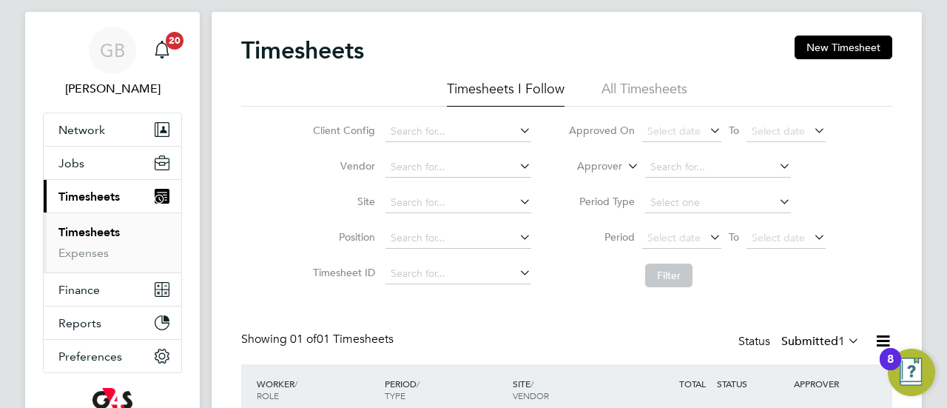
scroll to position [138, 0]
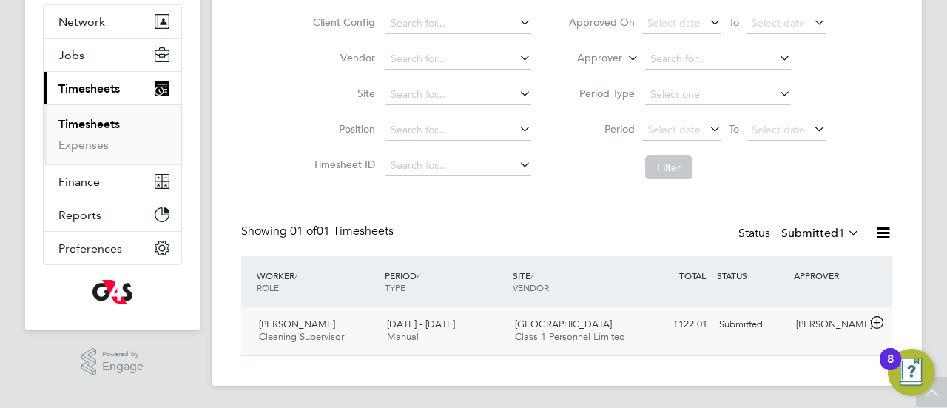
click at [337, 331] on span "Cleaning Supervisor" at bounding box center [301, 336] width 85 height 13
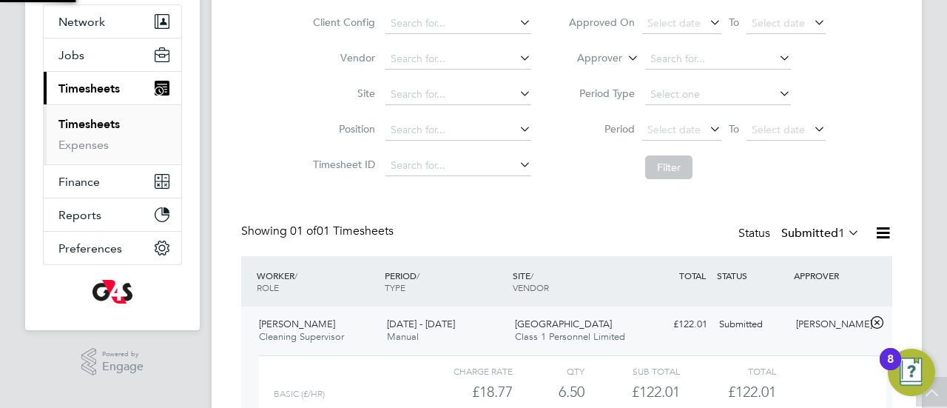
scroll to position [25, 144]
click at [938, 258] on div "GB Gianni Bernardi Notifications 20 Applications: Network Sites Workers Jobs Po…" at bounding box center [473, 203] width 947 height 683
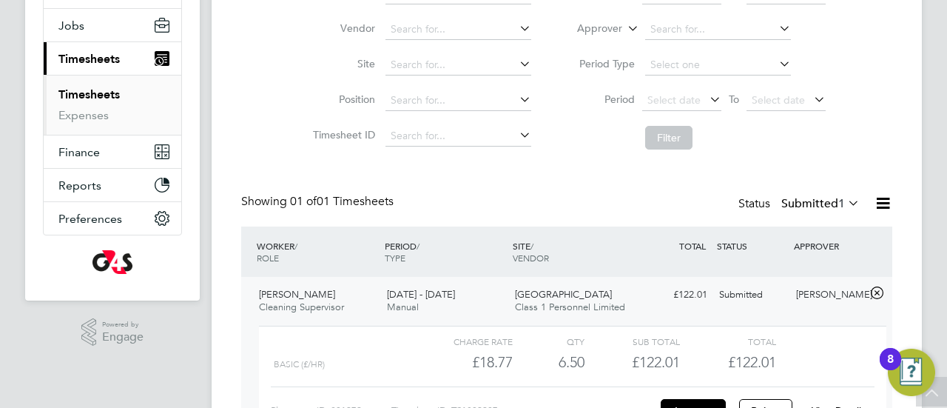
scroll to position [274, 0]
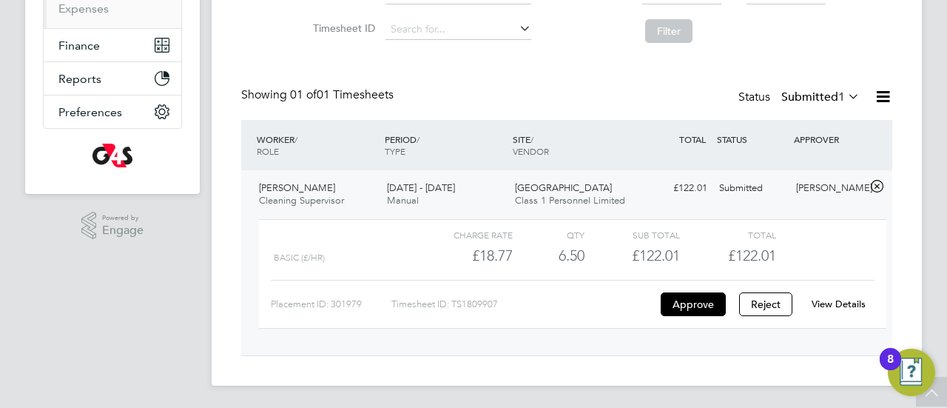
click at [851, 309] on link "View Details" at bounding box center [839, 304] width 54 height 13
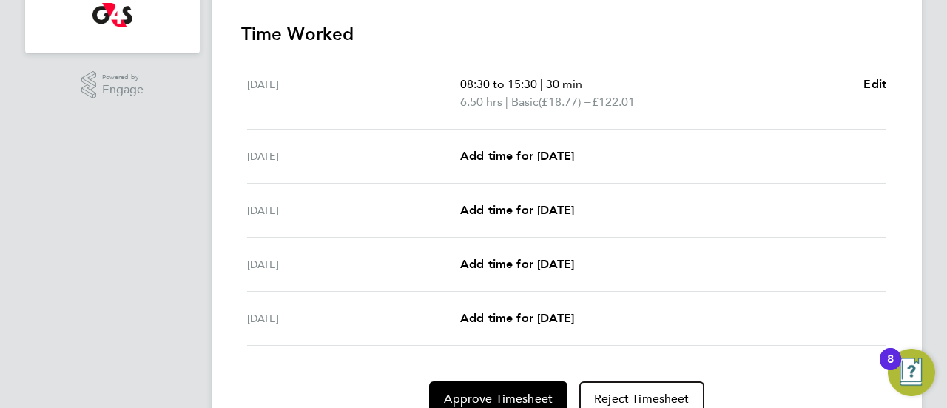
scroll to position [480, 0]
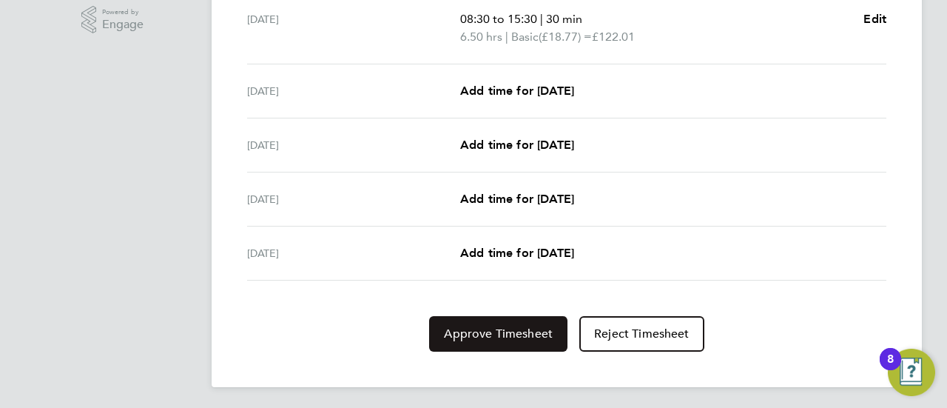
click at [496, 331] on span "Approve Timesheet" at bounding box center [498, 333] width 109 height 15
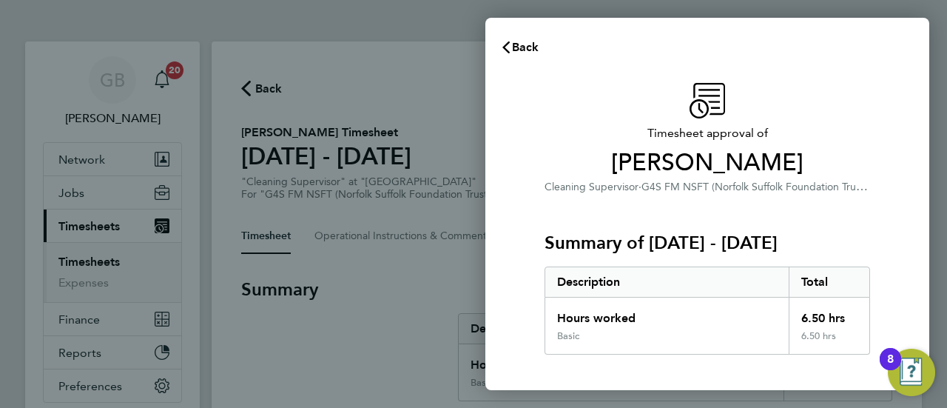
click at [503, 332] on div "Timesheet approval of [PERSON_NAME] Cleaning Supervisor · G4S FM NSFT (Norfolk …" at bounding box center [708, 357] width 444 height 584
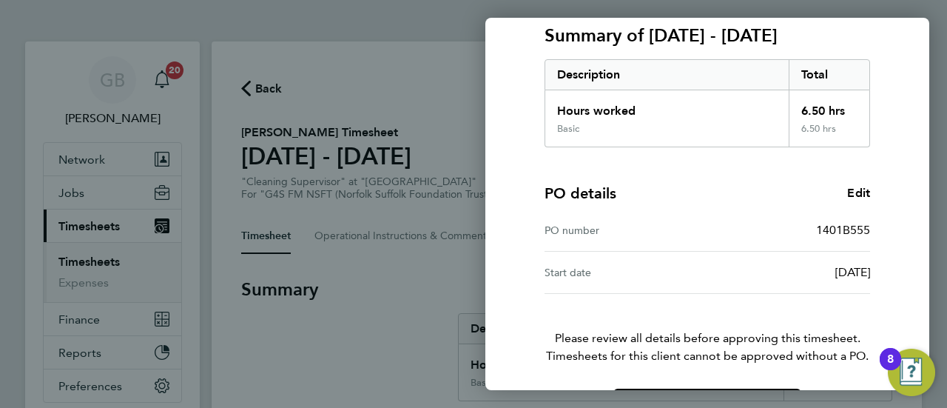
scroll to position [258, 0]
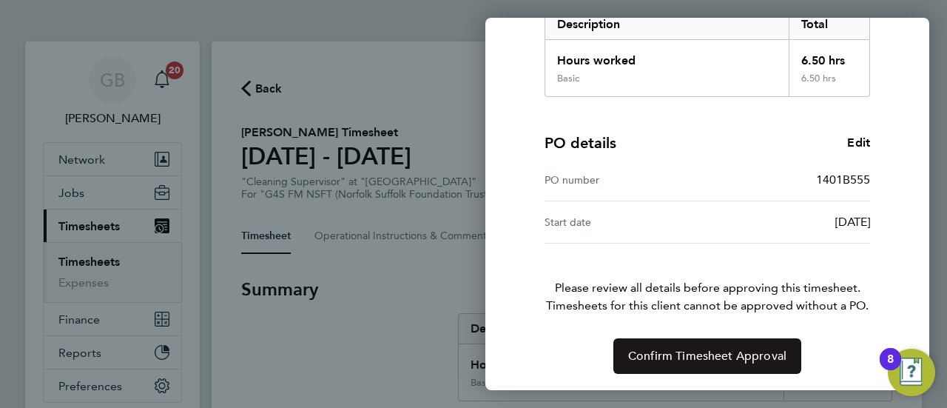
click at [706, 357] on span "Confirm Timesheet Approval" at bounding box center [707, 356] width 158 height 15
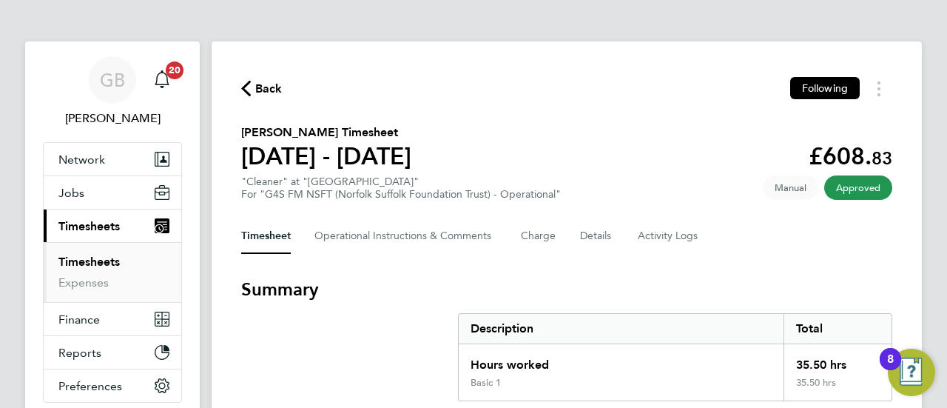
click at [91, 266] on link "Timesheets" at bounding box center [88, 262] width 61 height 14
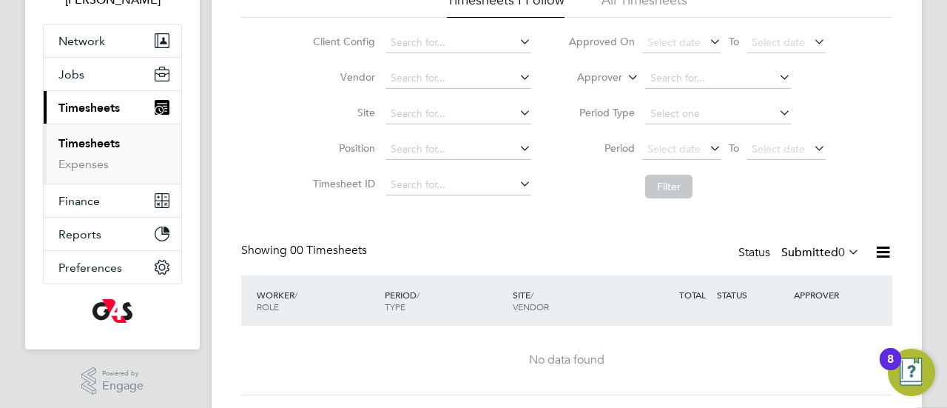
scroll to position [158, 0]
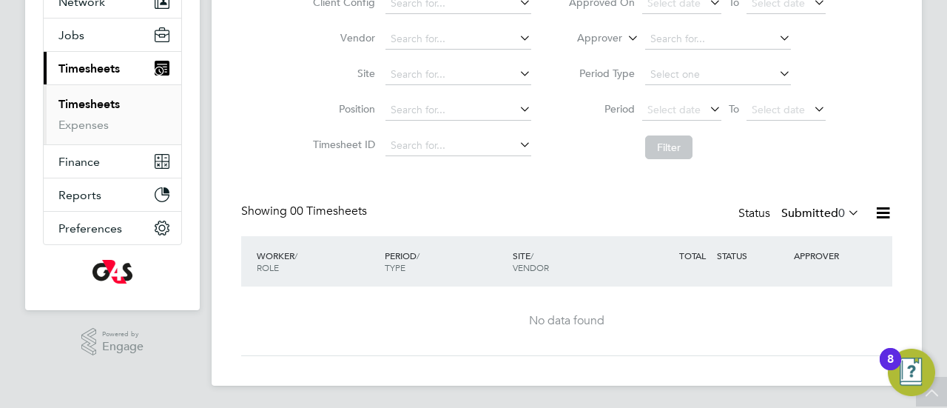
click at [845, 210] on icon at bounding box center [845, 212] width 0 height 21
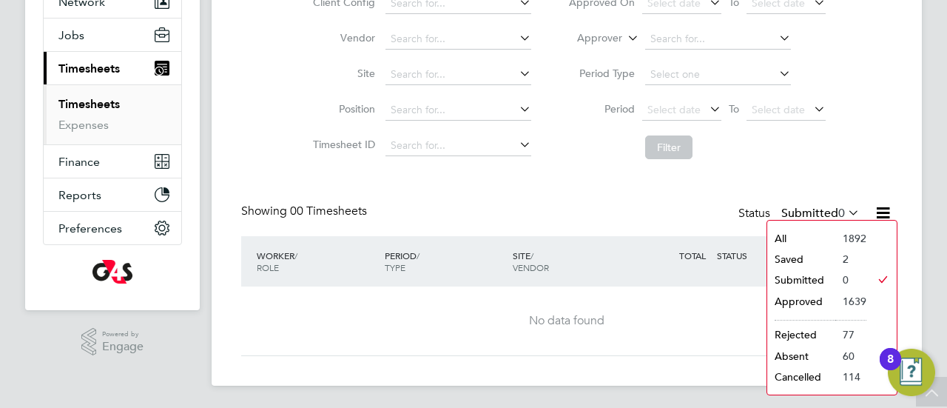
click at [794, 260] on li "Saved" at bounding box center [802, 259] width 68 height 21
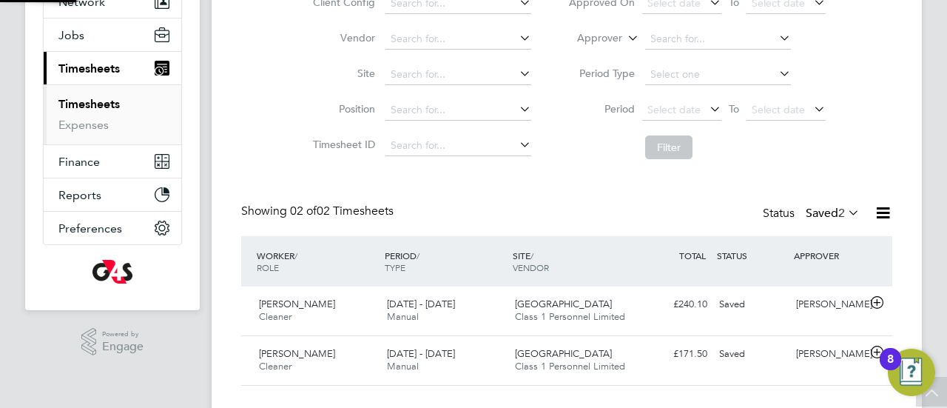
scroll to position [37, 128]
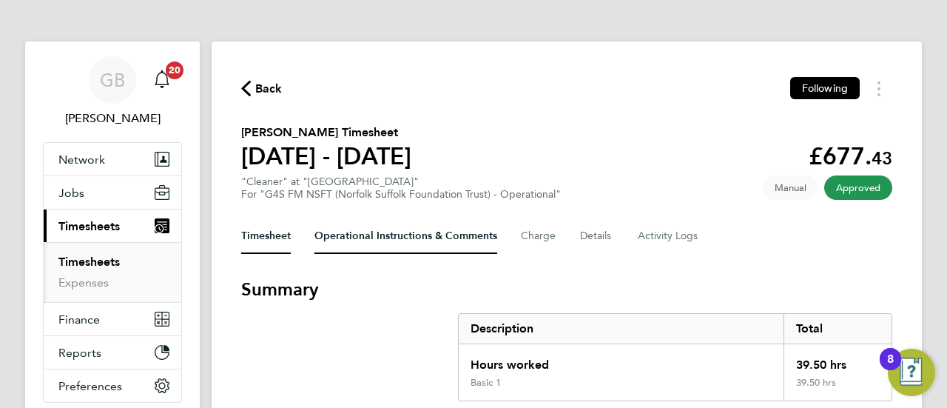
click at [483, 238] on Comments-tab "Operational Instructions & Comments" at bounding box center [406, 236] width 183 height 36
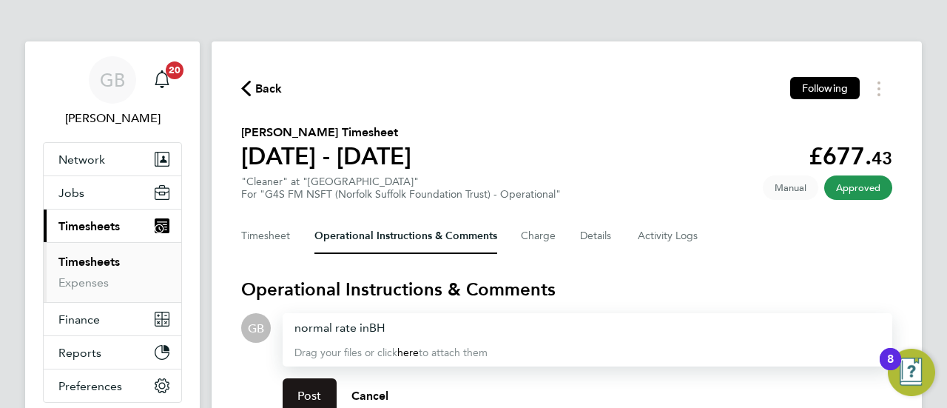
click at [317, 391] on span "Post" at bounding box center [310, 396] width 24 height 15
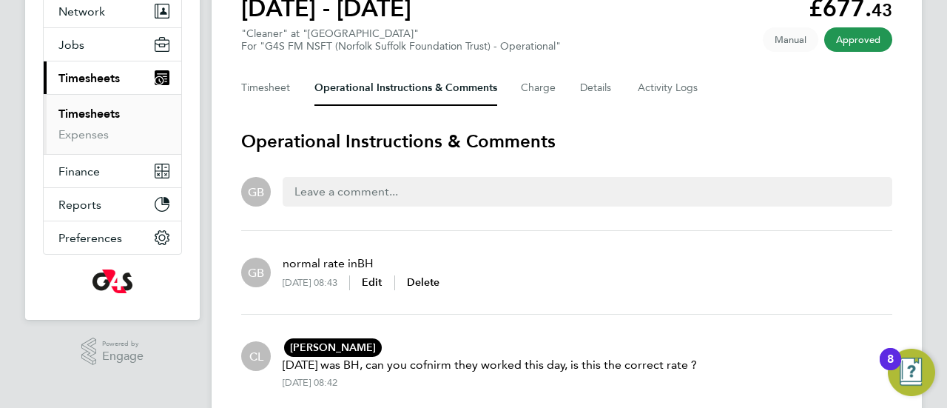
scroll to position [210, 0]
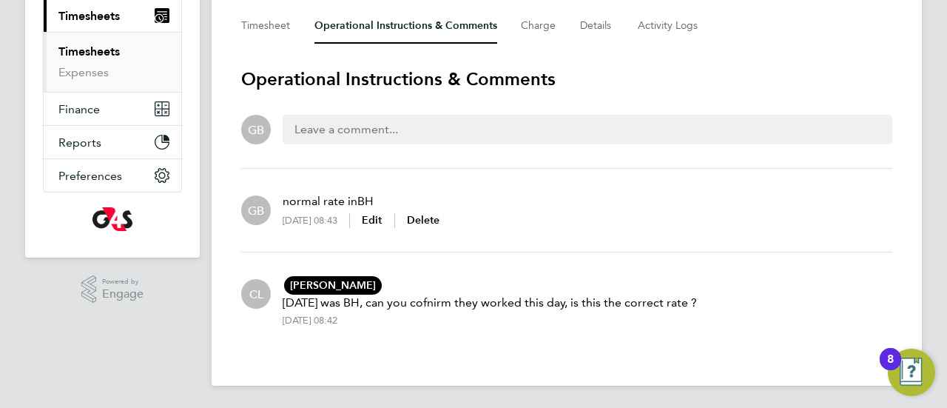
click at [78, 55] on link "Timesheets" at bounding box center [88, 51] width 61 height 14
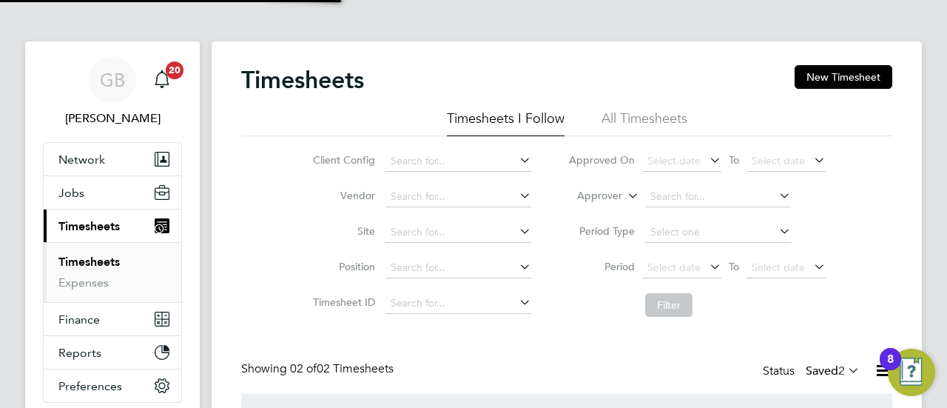
scroll to position [37, 128]
